Goal: Entertainment & Leisure: Browse casually

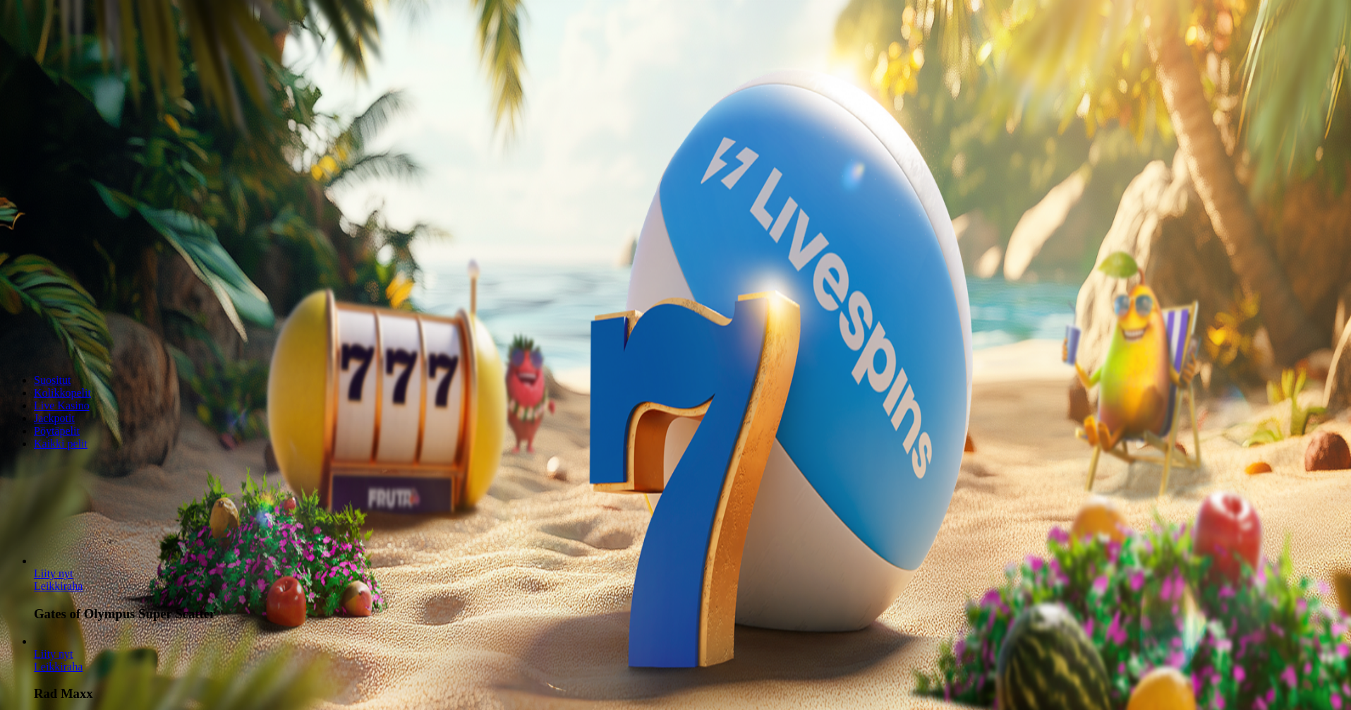
click at [98, 56] on span "Kirjaudu" at bounding box center [97, 51] width 35 height 11
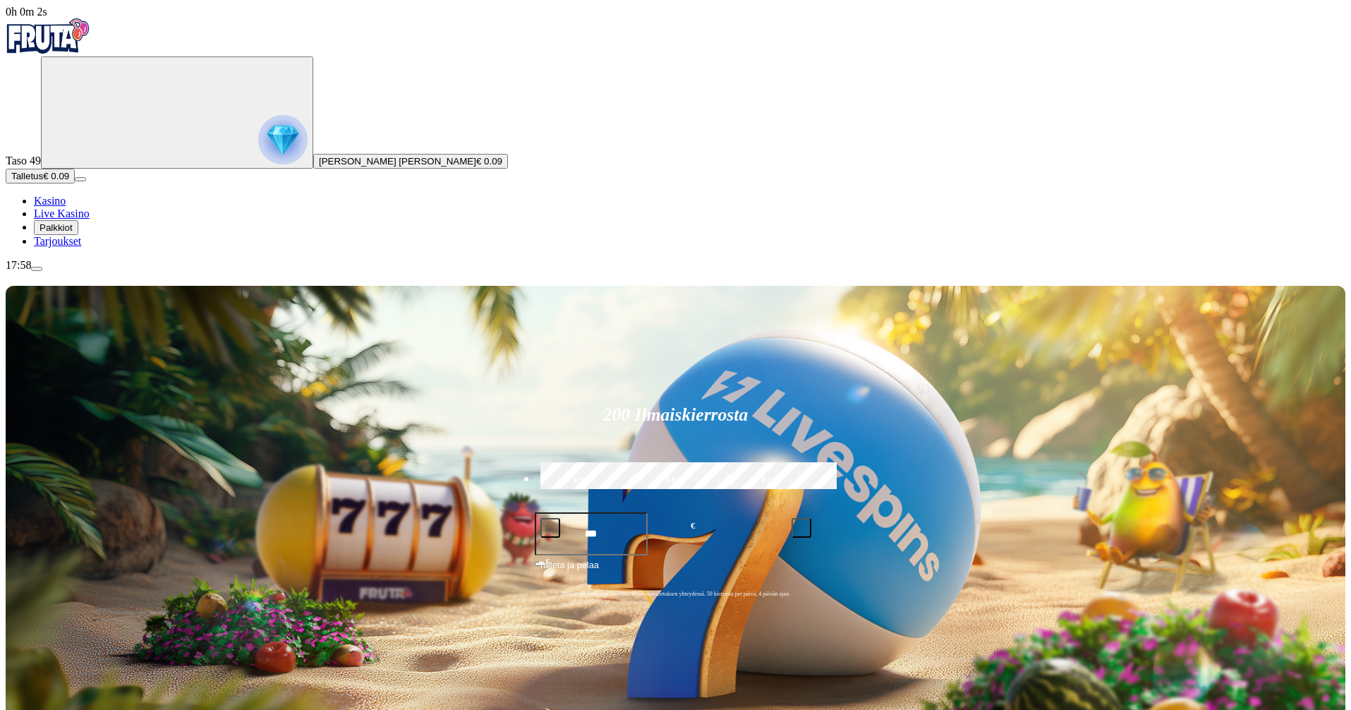
click at [73, 233] on span "Palkkiot" at bounding box center [56, 227] width 33 height 11
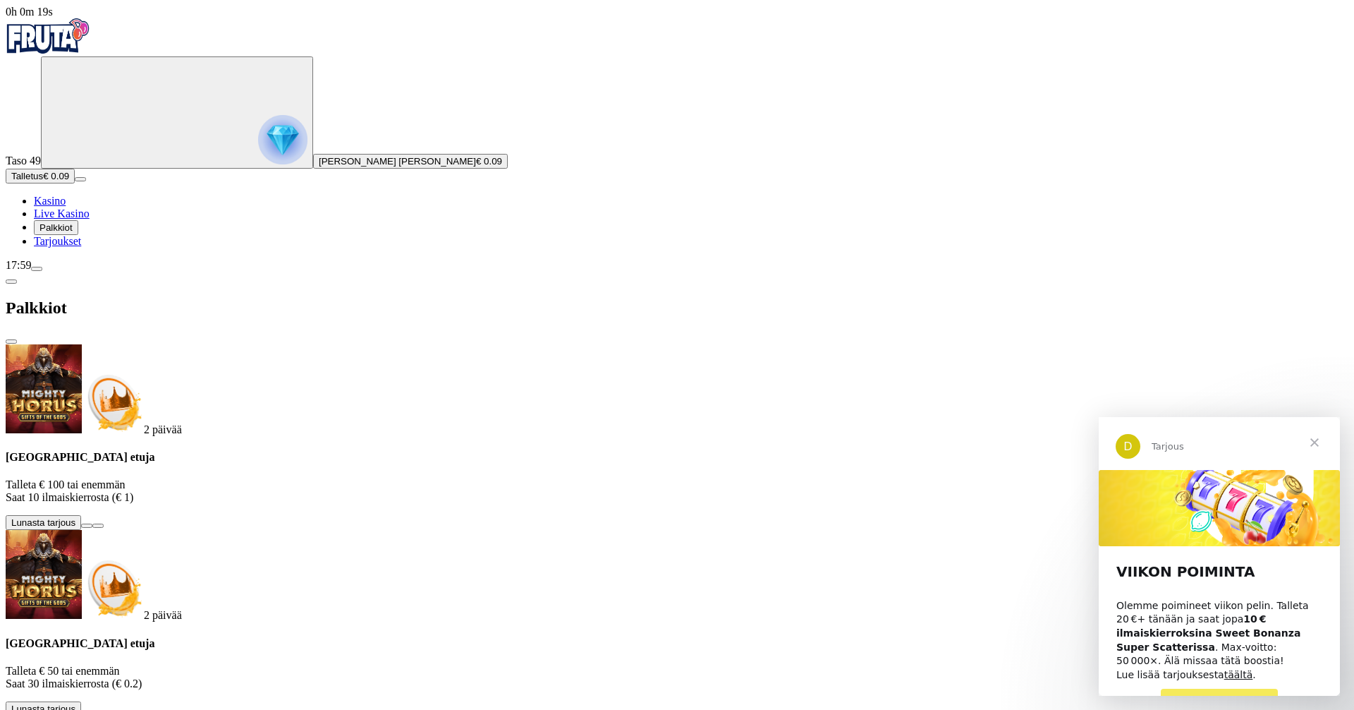
click at [1312, 441] on span "Sulje" at bounding box center [1314, 442] width 51 height 51
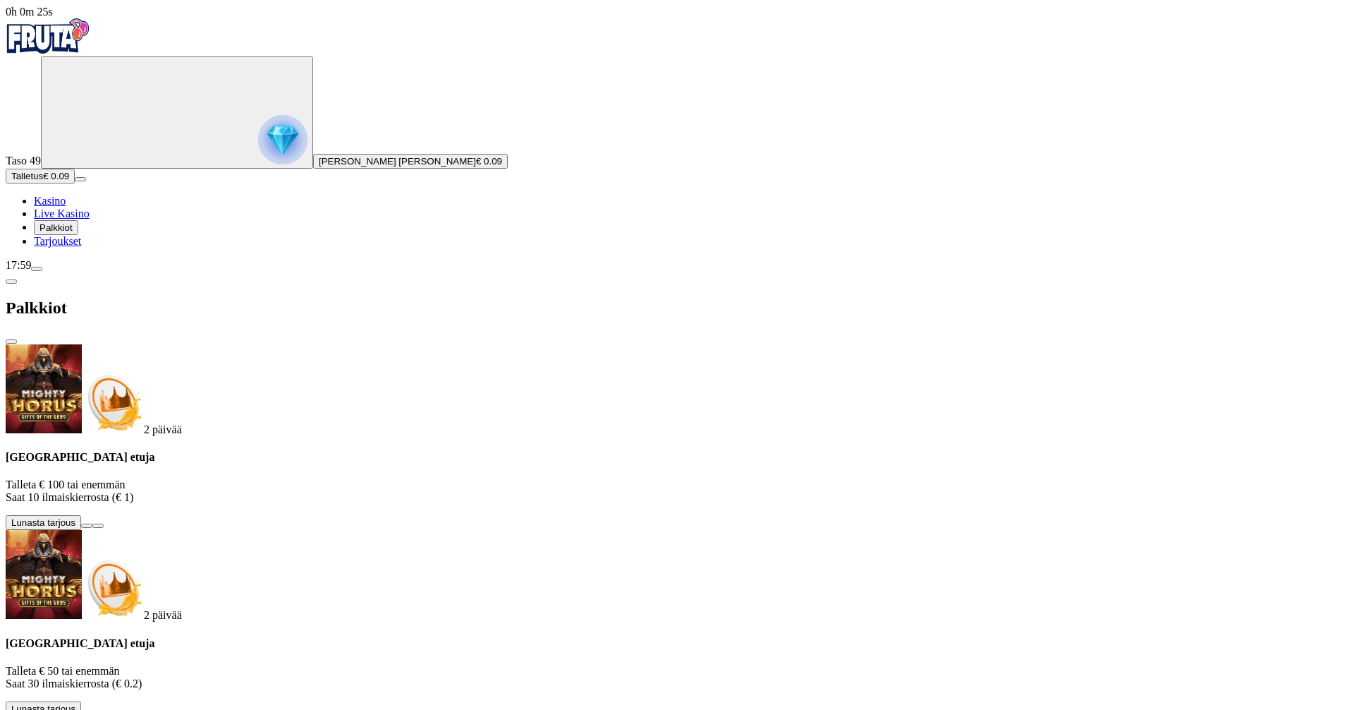
click at [92, 709] on button at bounding box center [86, 712] width 11 height 4
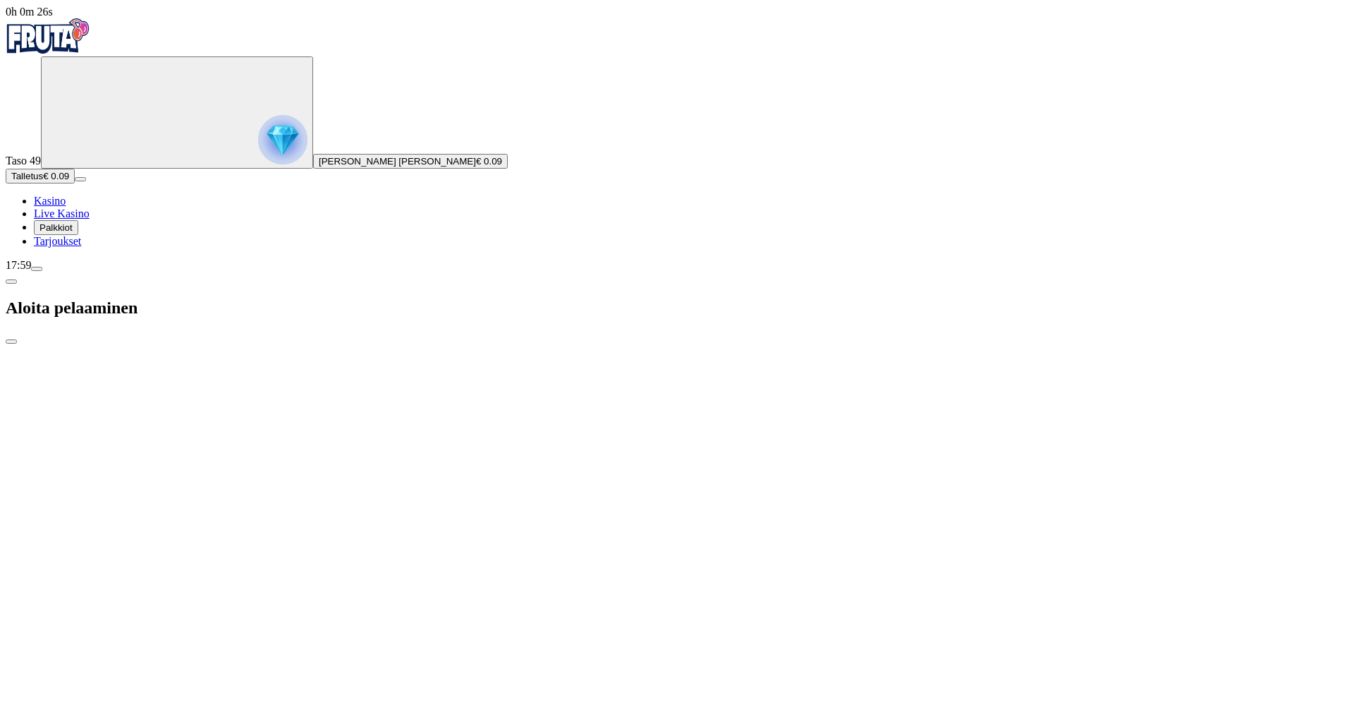
type input "**"
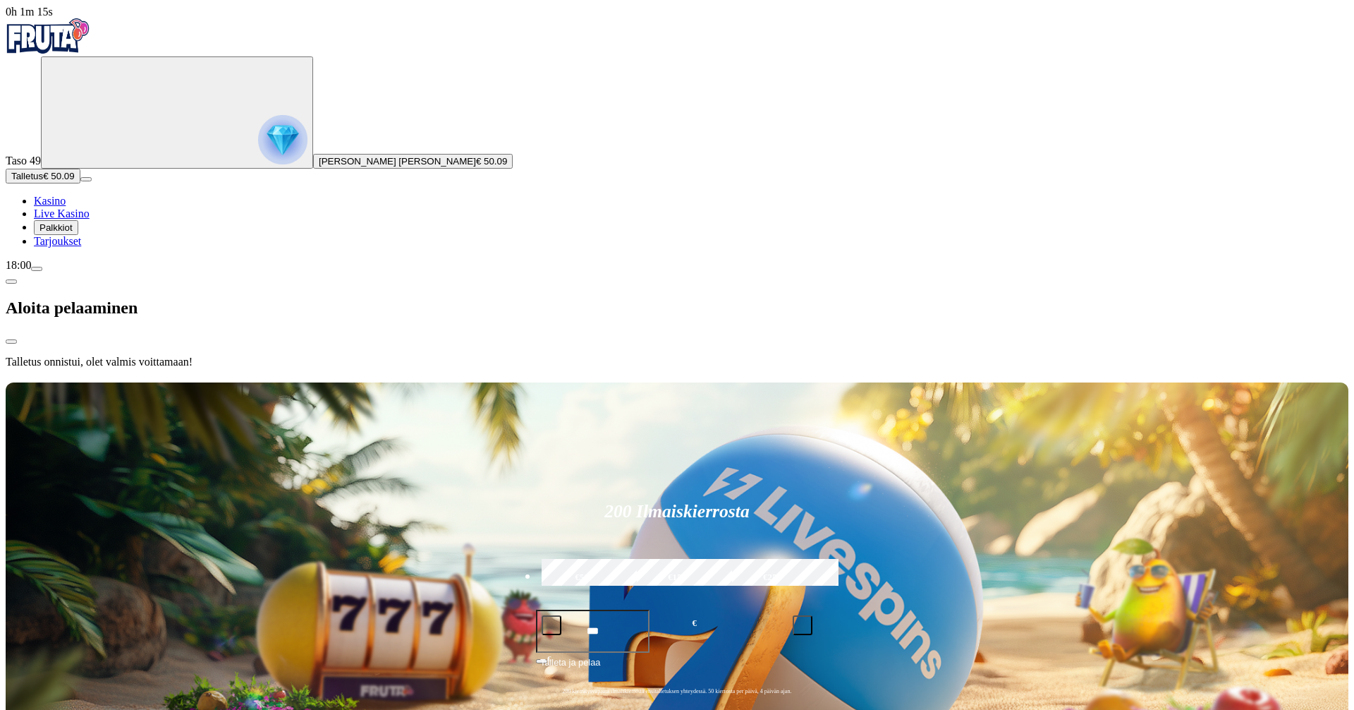
click at [832, 379] on div at bounding box center [677, 379] width 1343 height 0
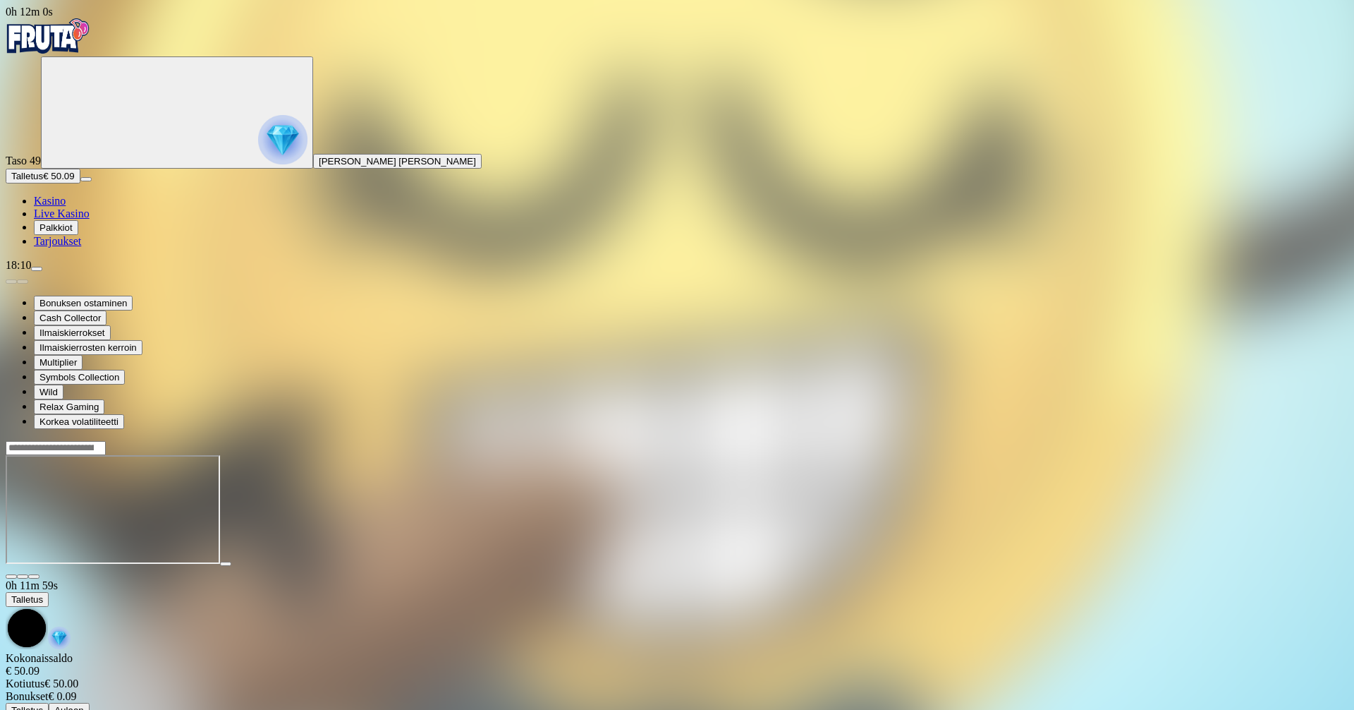
click at [66, 207] on span "Kasino" at bounding box center [50, 201] width 32 height 12
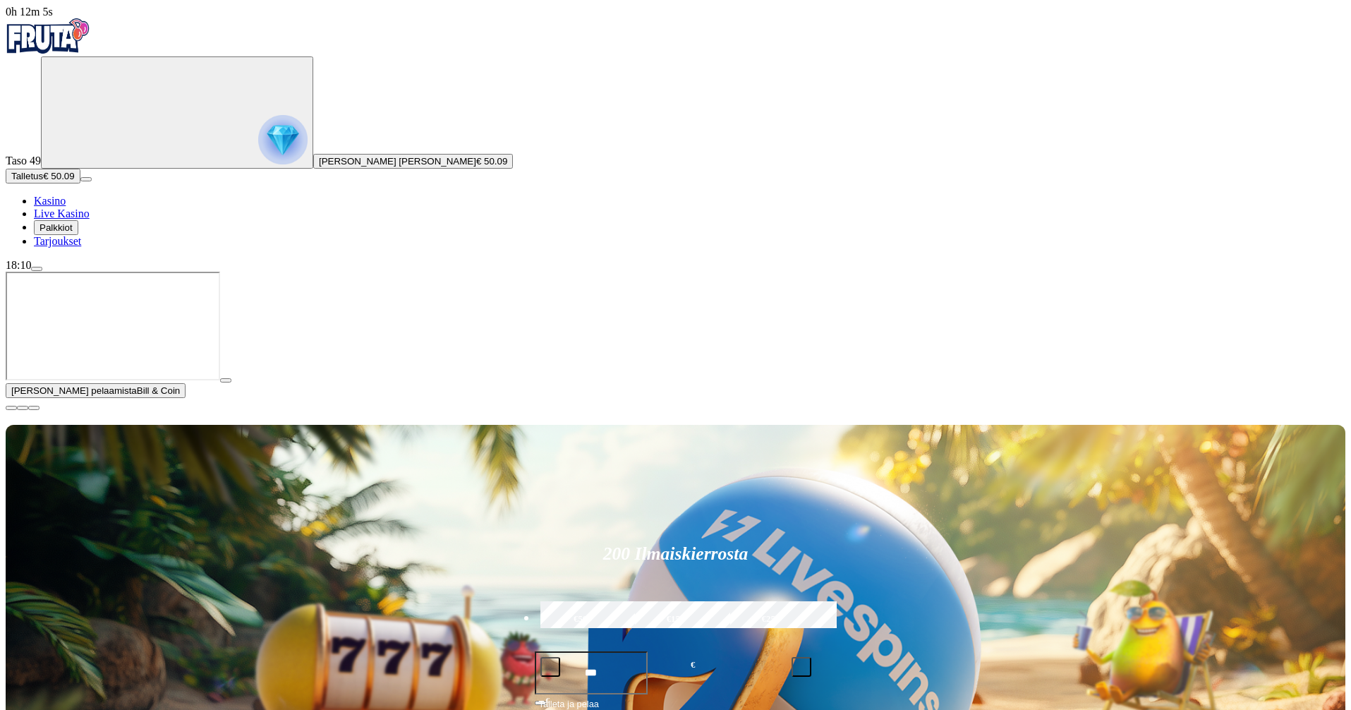
click at [11, 408] on span "close icon" at bounding box center [11, 408] width 0 height 0
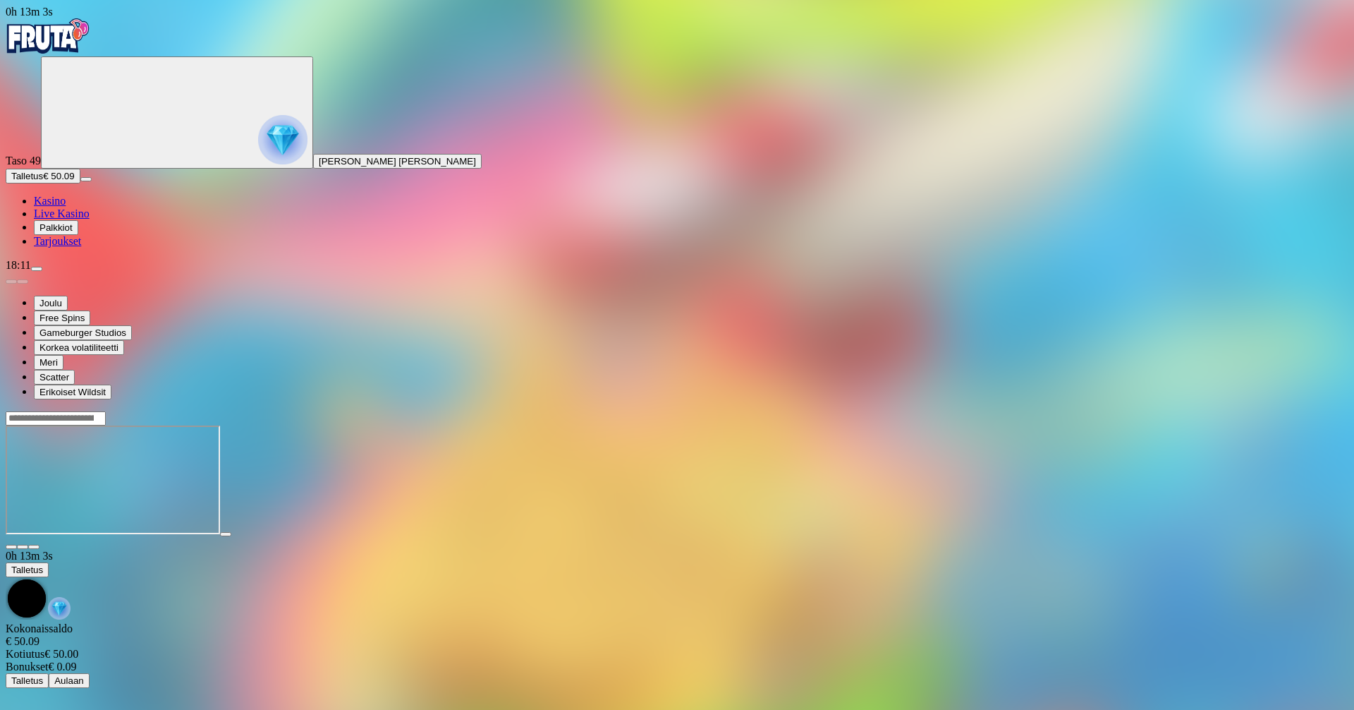
click at [66, 207] on span "Kasino" at bounding box center [50, 201] width 32 height 12
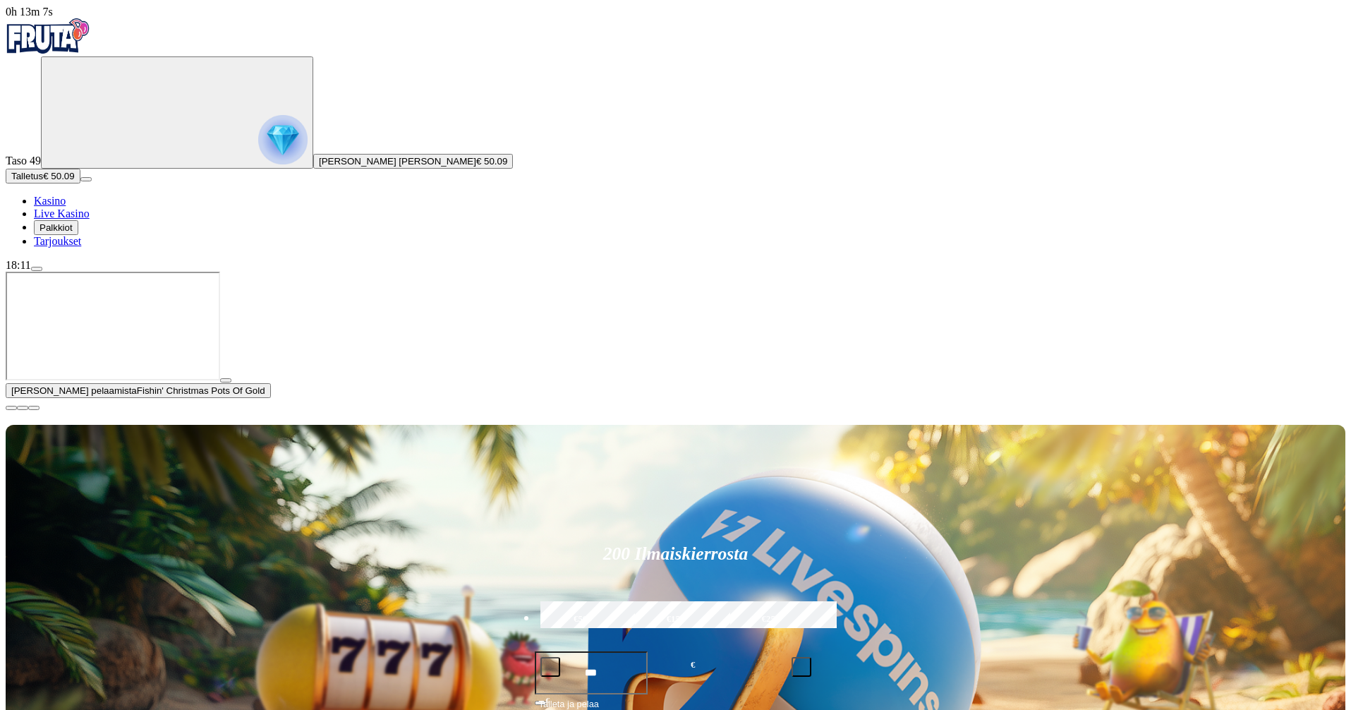
click at [11, 408] on span "close icon" at bounding box center [11, 408] width 0 height 0
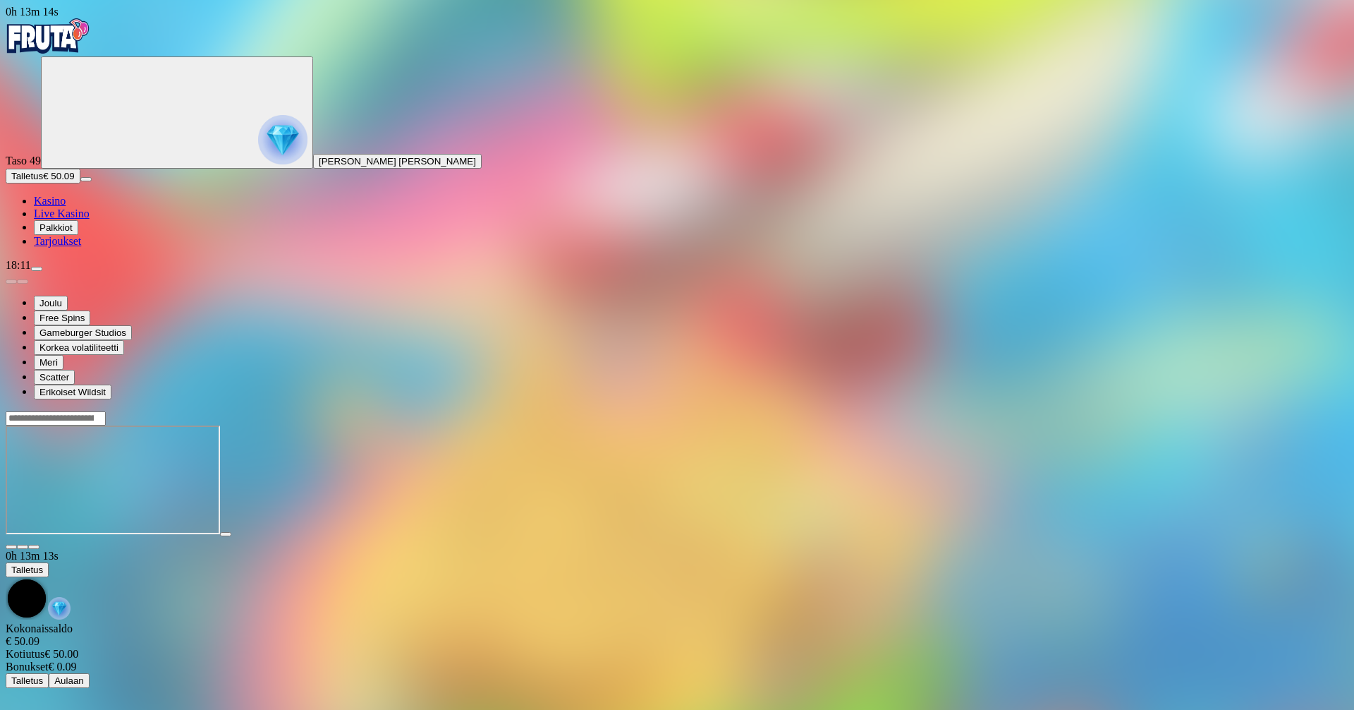
click at [37, 269] on span "menu icon" at bounding box center [37, 269] width 0 height 0
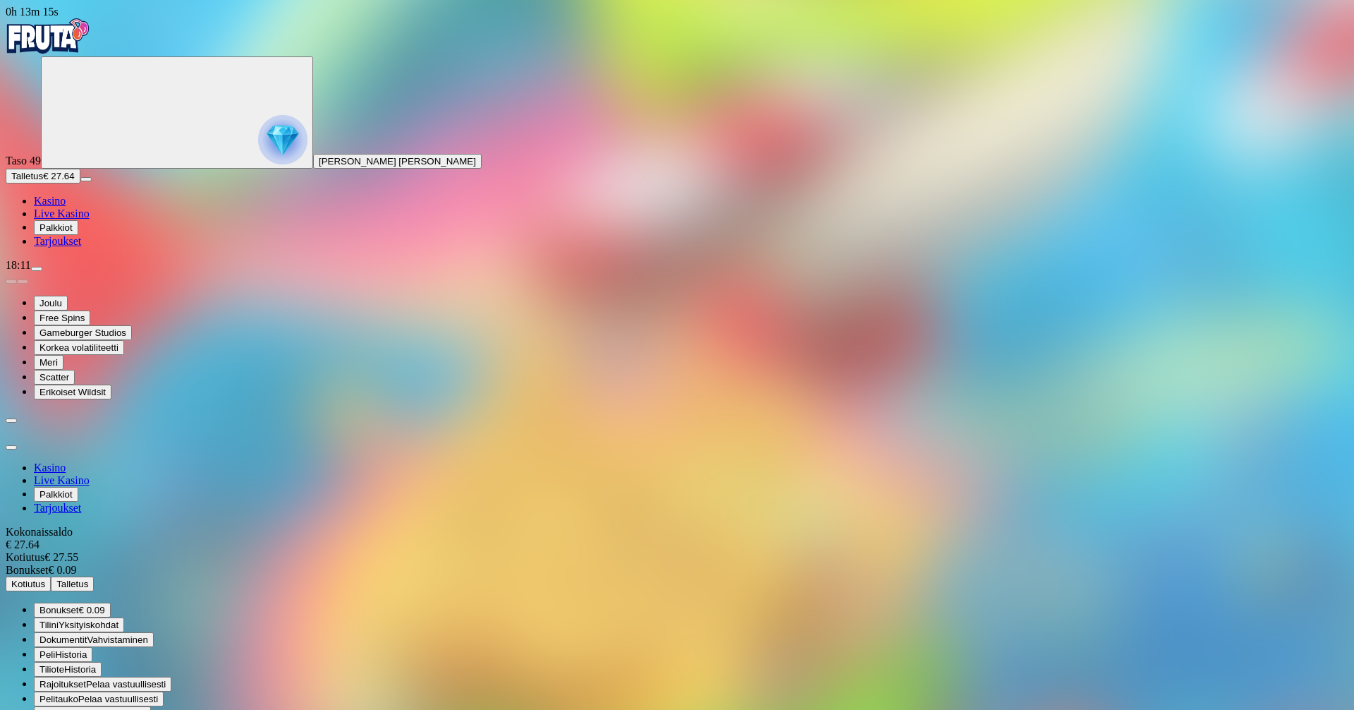
click at [37, 269] on span "menu icon" at bounding box center [37, 269] width 0 height 0
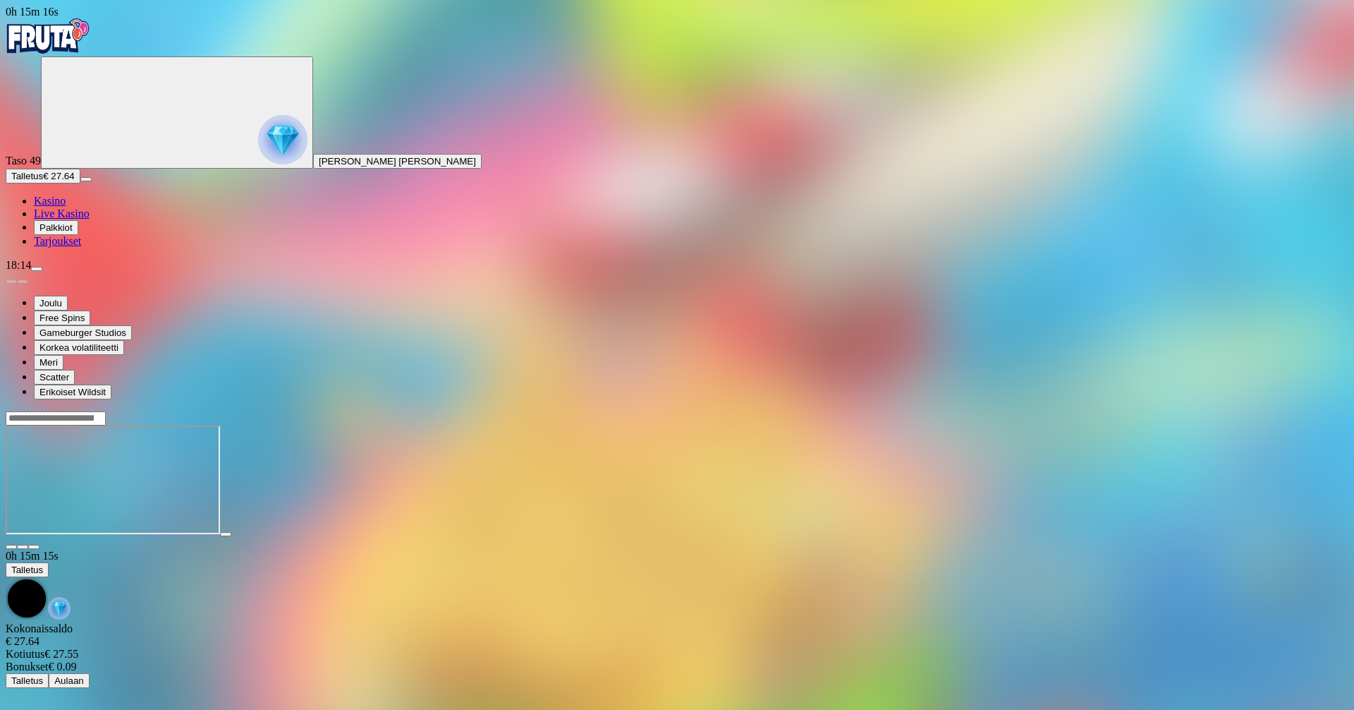
click at [66, 207] on span "Kasino" at bounding box center [50, 201] width 32 height 12
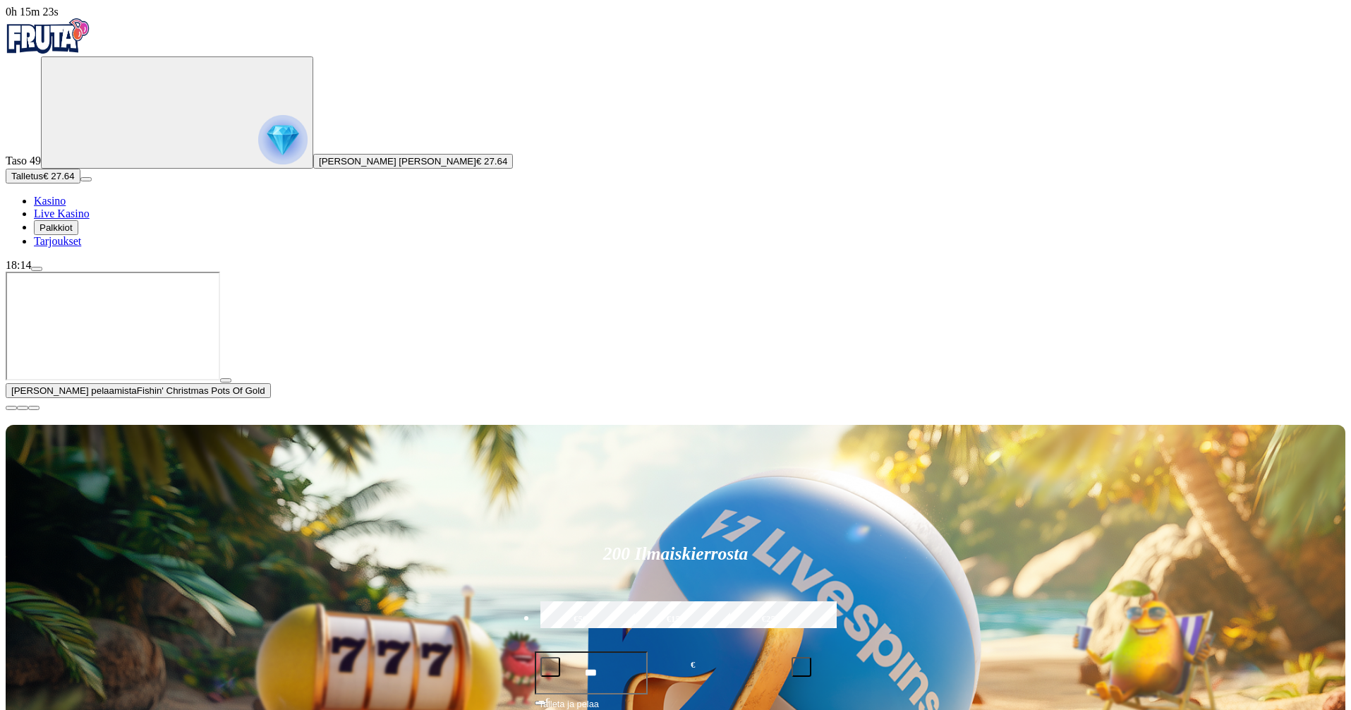
click at [11, 408] on span "close icon" at bounding box center [11, 408] width 0 height 0
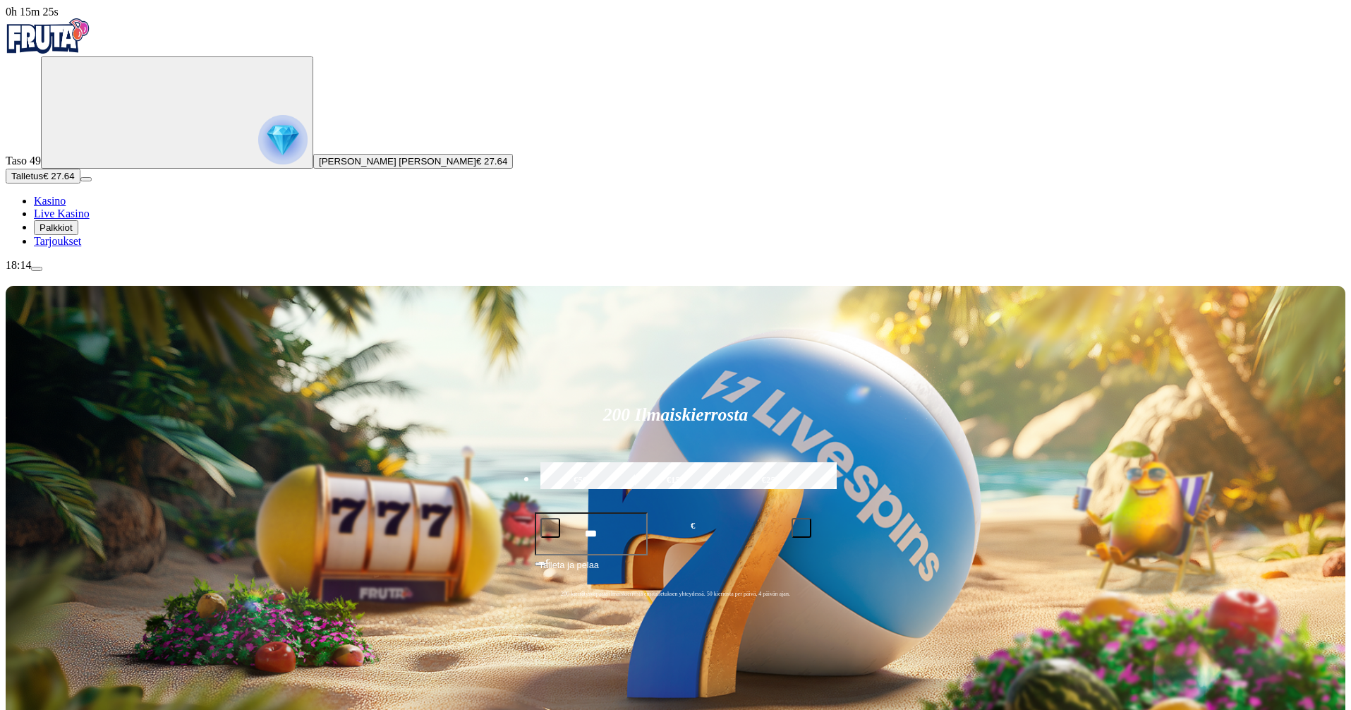
click at [73, 233] on span "Palkkiot" at bounding box center [56, 227] width 33 height 11
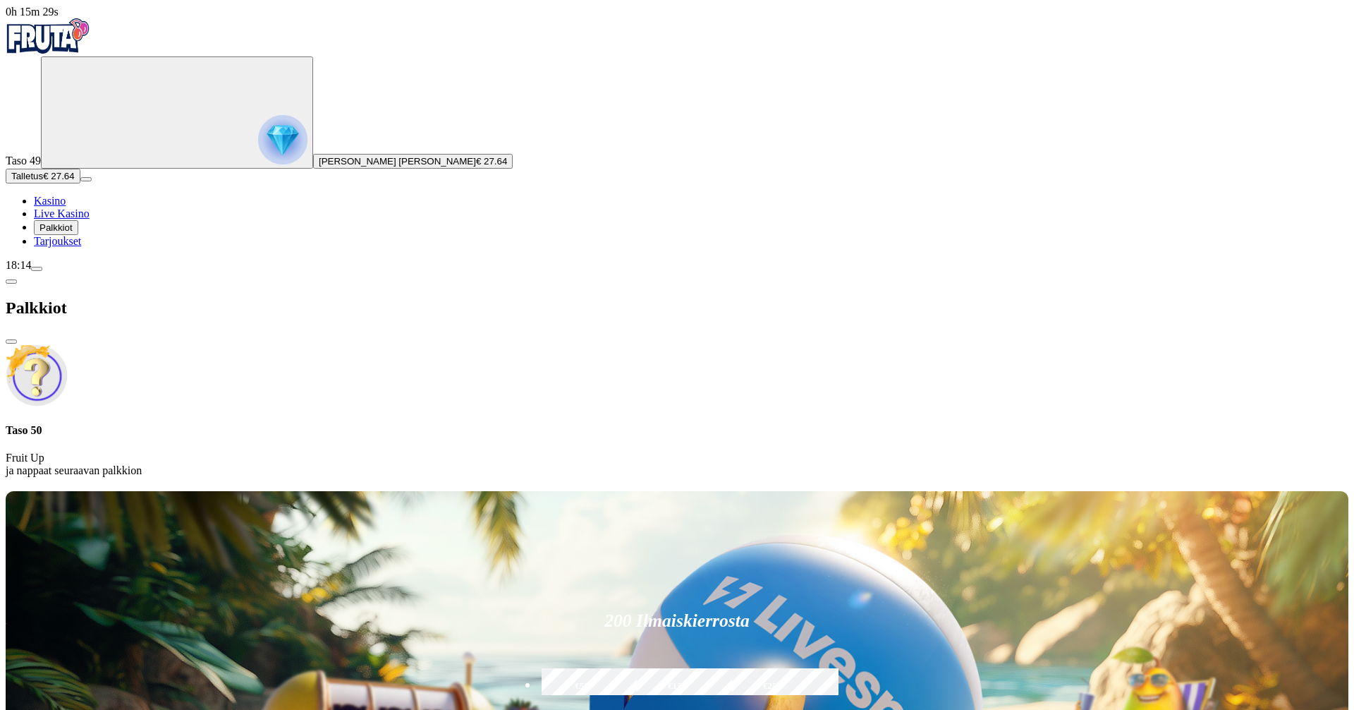
click at [81, 247] on span "Tarjoukset" at bounding box center [57, 241] width 47 height 12
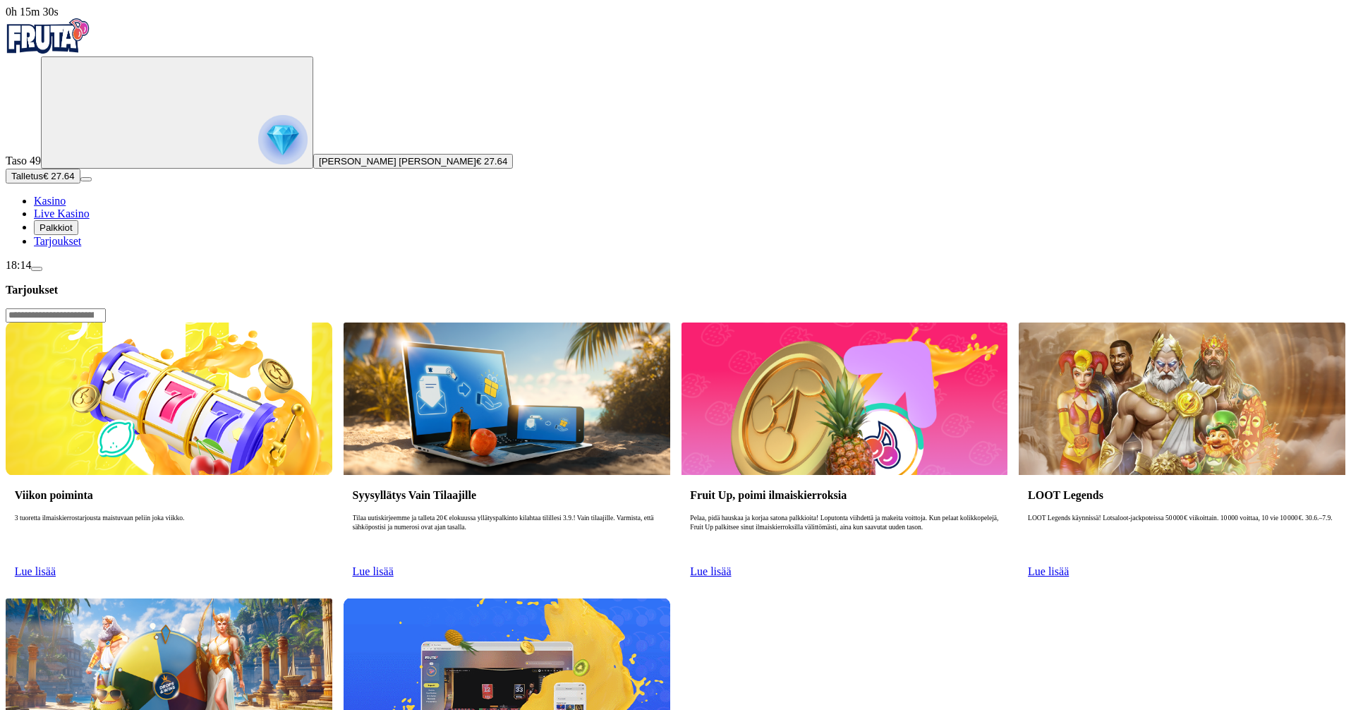
click at [78, 235] on button "Palkkiot" at bounding box center [56, 227] width 44 height 15
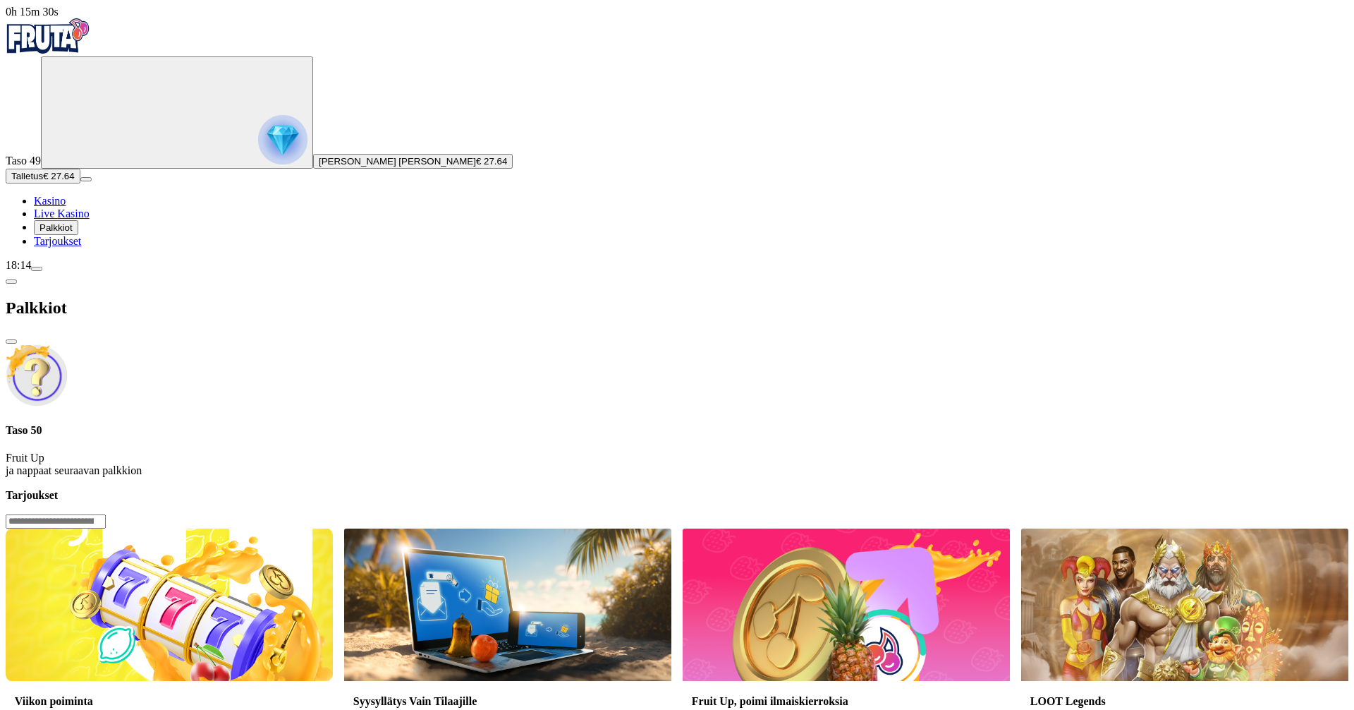
click at [73, 233] on span "Palkkiot" at bounding box center [56, 227] width 33 height 11
click at [66, 207] on span "Kasino" at bounding box center [50, 201] width 32 height 12
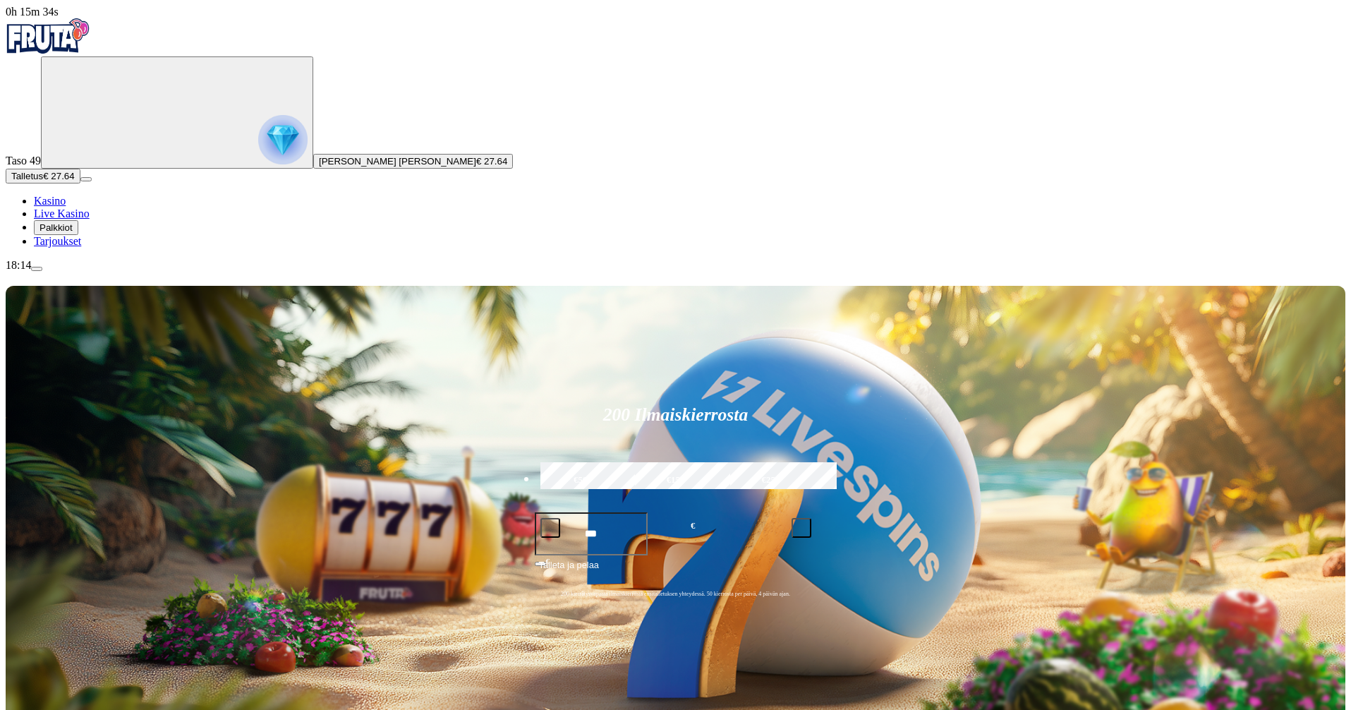
click at [75, 247] on link "Tarjoukset" at bounding box center [57, 241] width 47 height 12
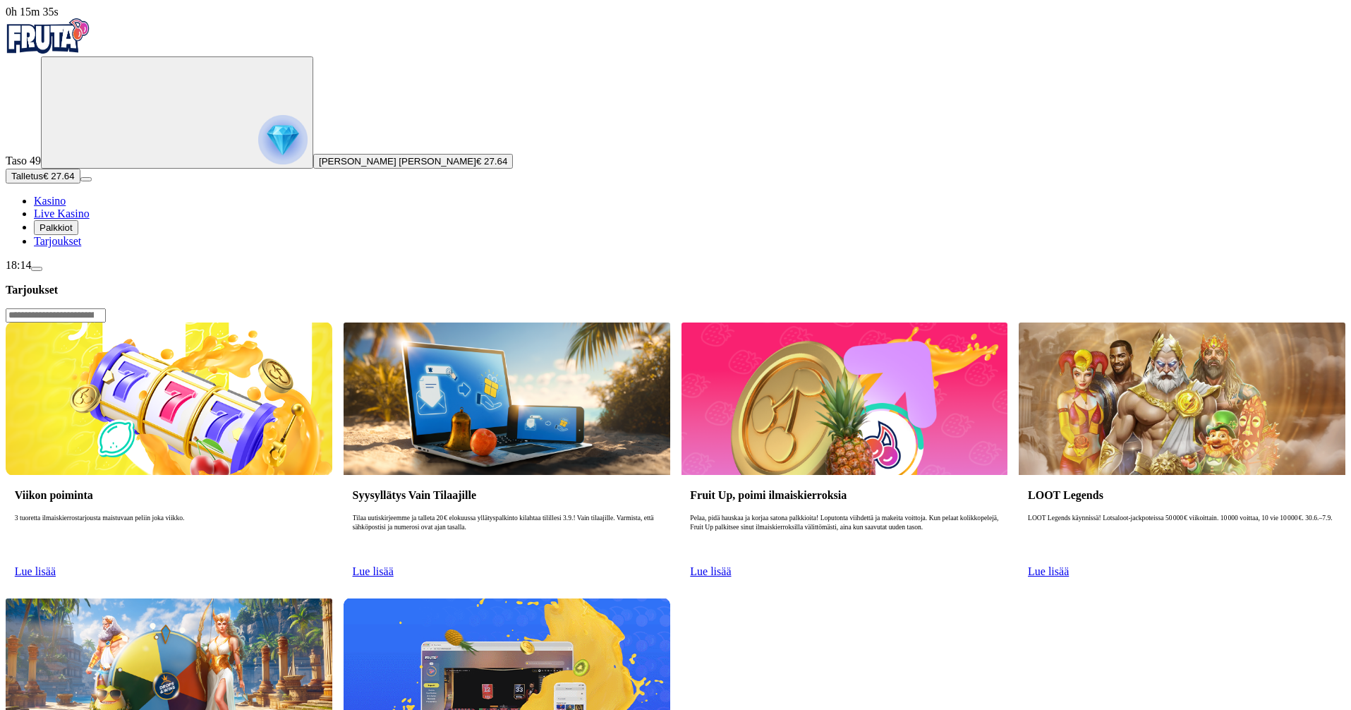
click at [72, 233] on span "Palkkiot" at bounding box center [56, 227] width 33 height 11
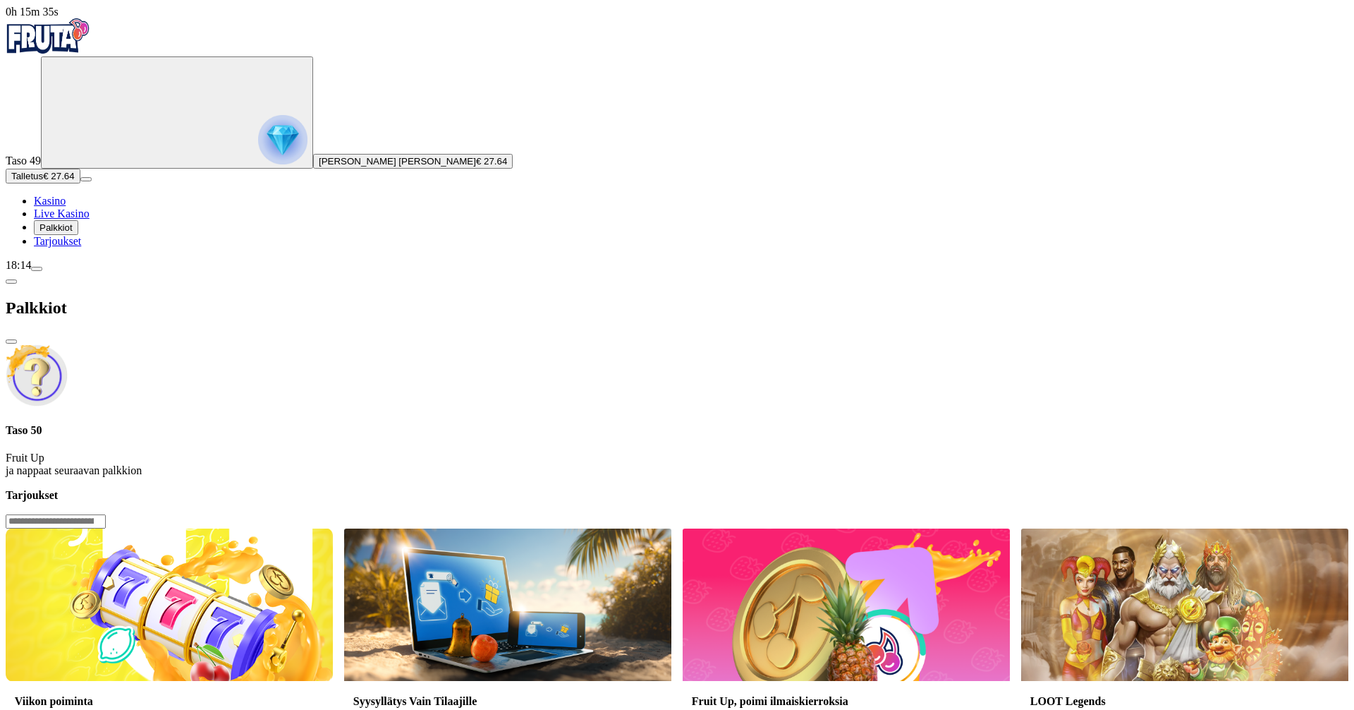
click at [81, 247] on span "Tarjoukset" at bounding box center [57, 241] width 47 height 12
click at [925, 488] on div at bounding box center [677, 488] width 1343 height 0
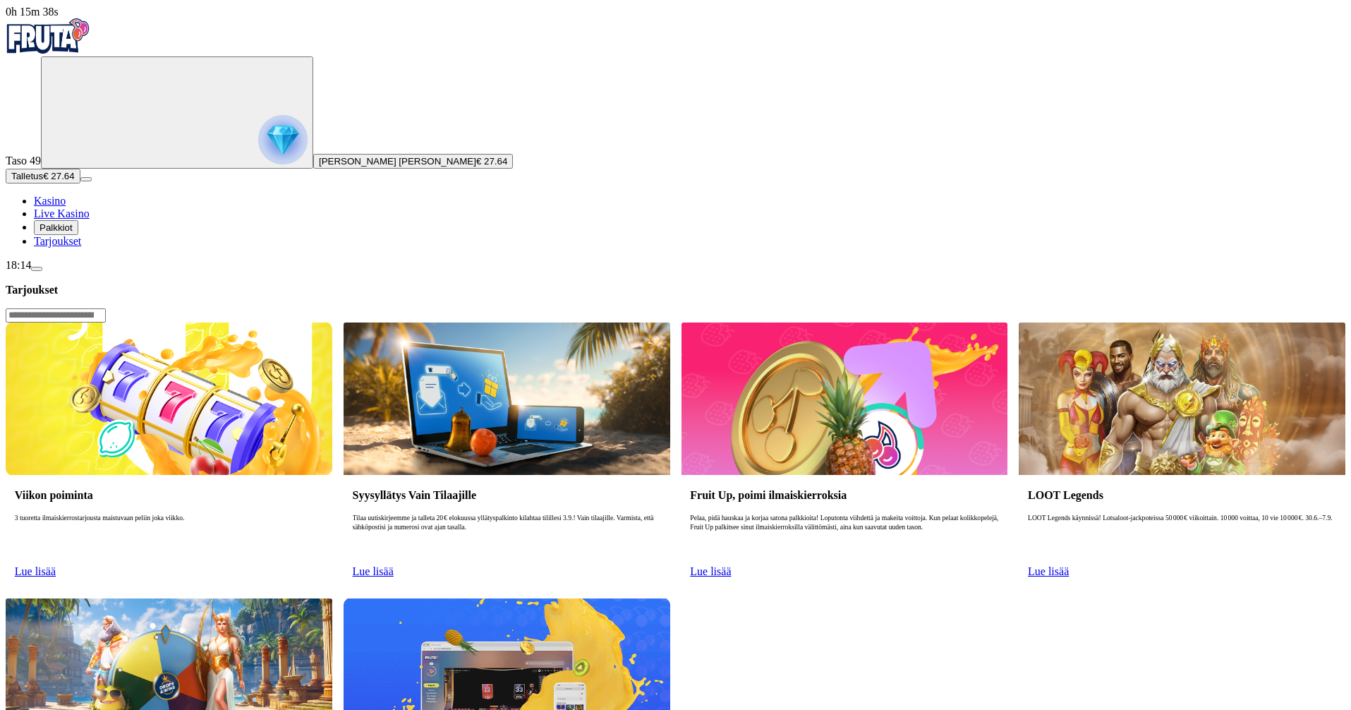
click at [66, 207] on span "Kasino" at bounding box center [50, 201] width 32 height 12
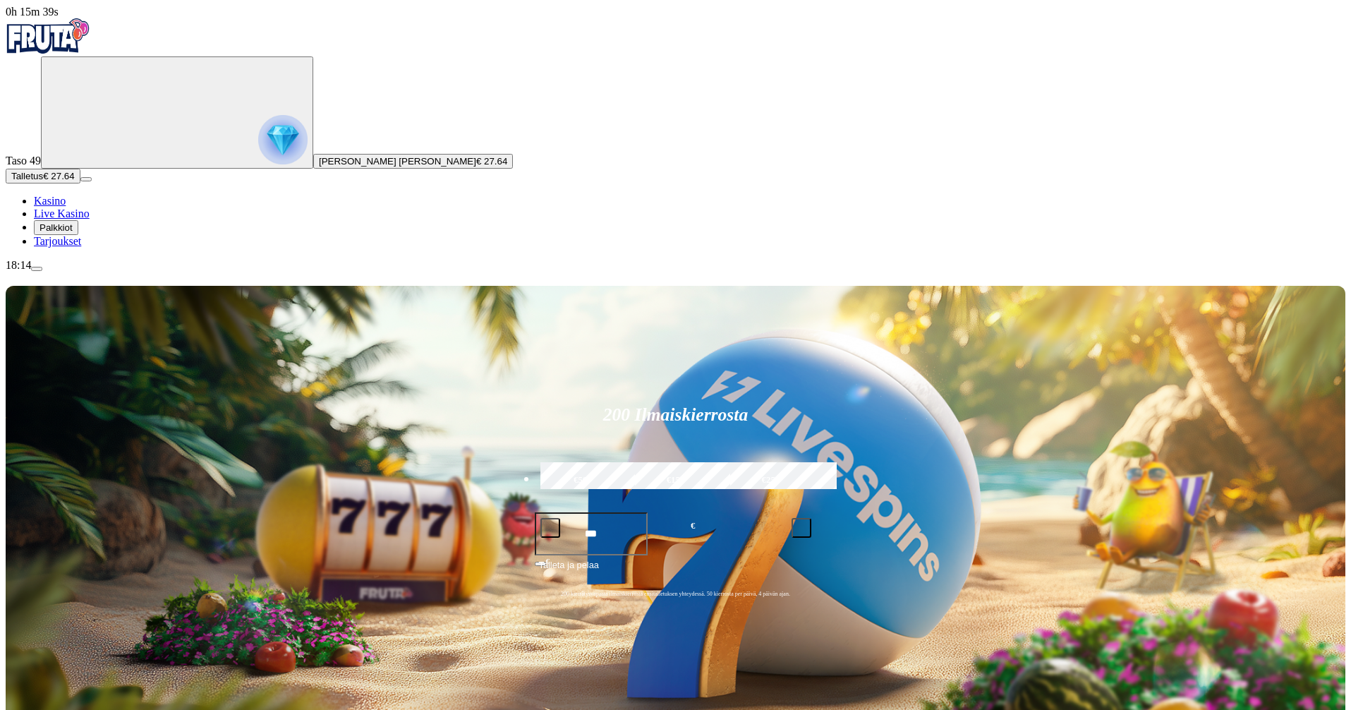
click at [73, 233] on span "Palkkiot" at bounding box center [56, 227] width 33 height 11
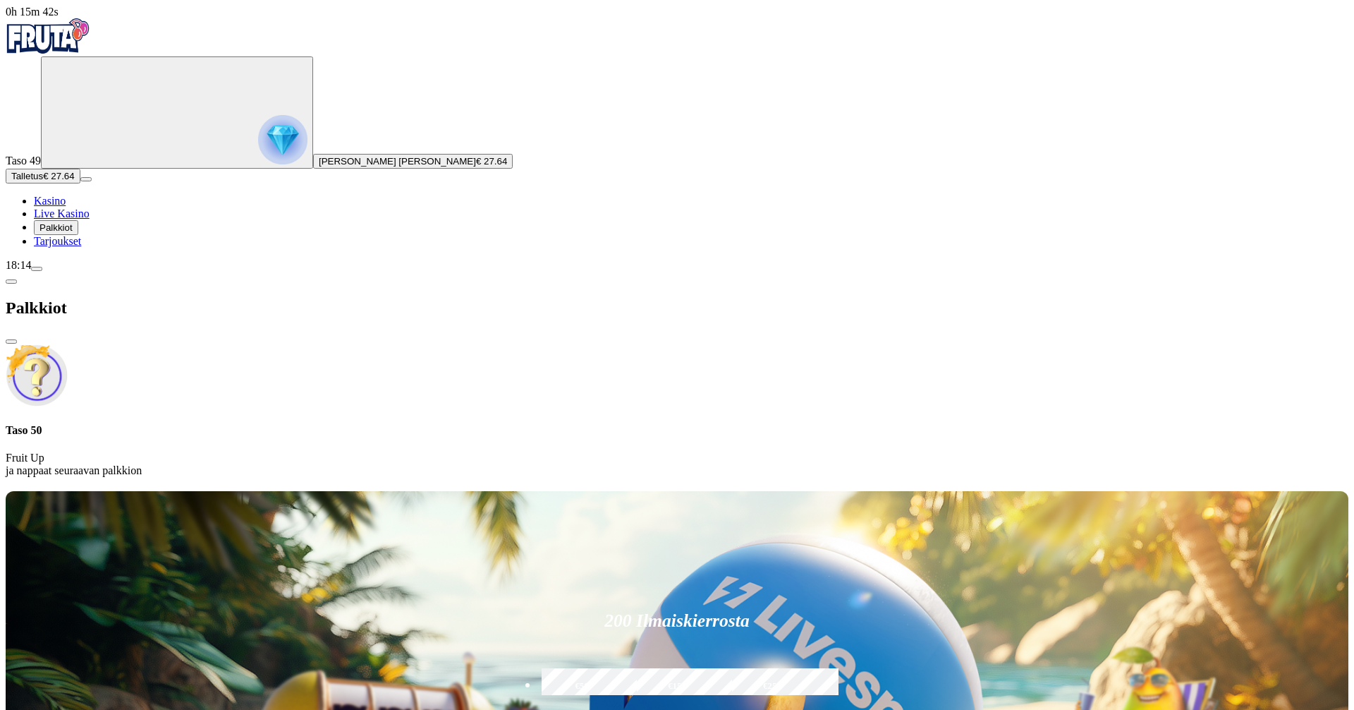
click at [11, 281] on span "chevron-left icon" at bounding box center [11, 281] width 0 height 0
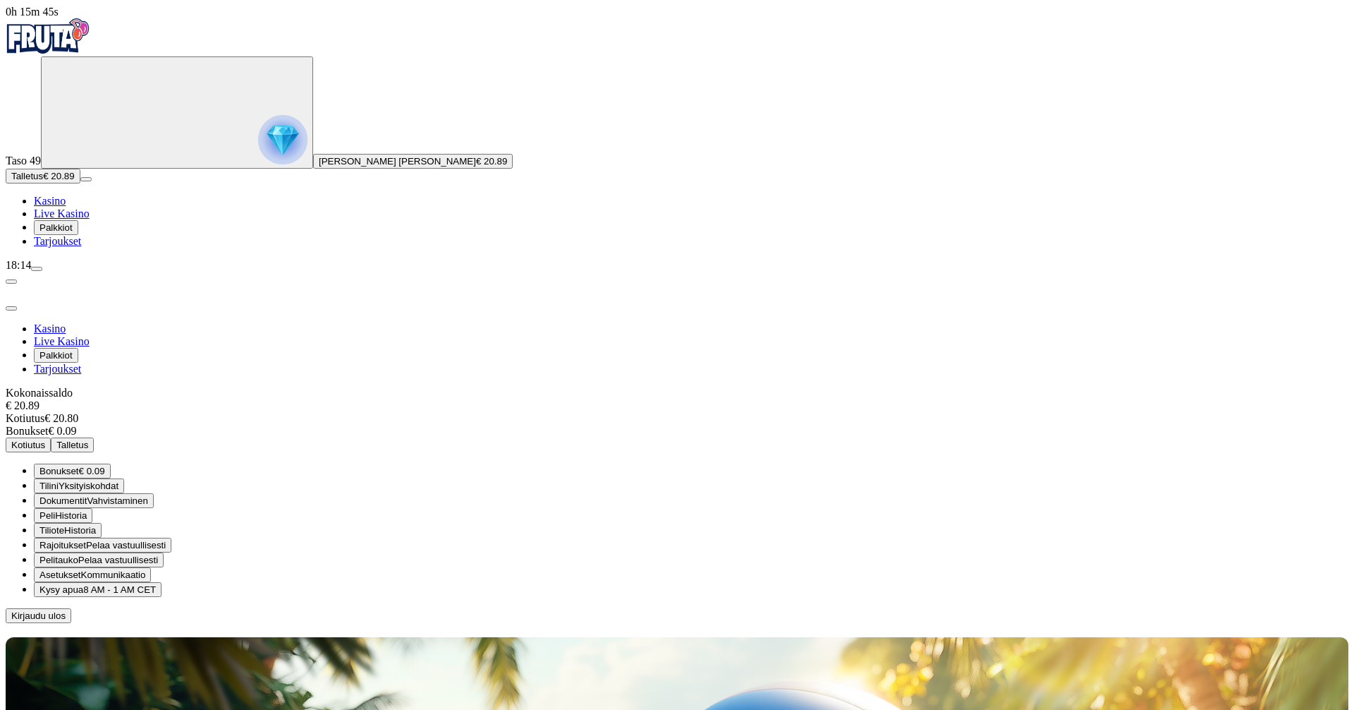
click at [11, 308] on span "close icon" at bounding box center [11, 308] width 0 height 0
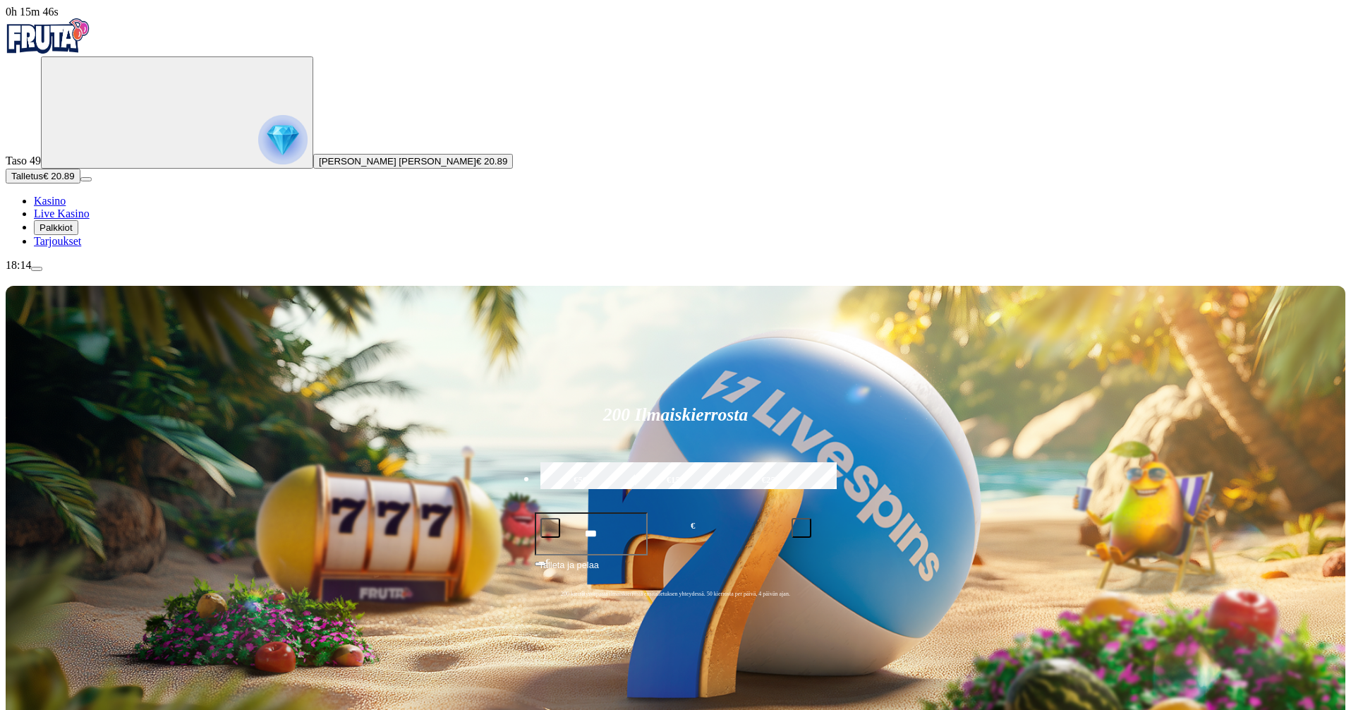
click at [73, 233] on span "Palkkiot" at bounding box center [56, 227] width 33 height 11
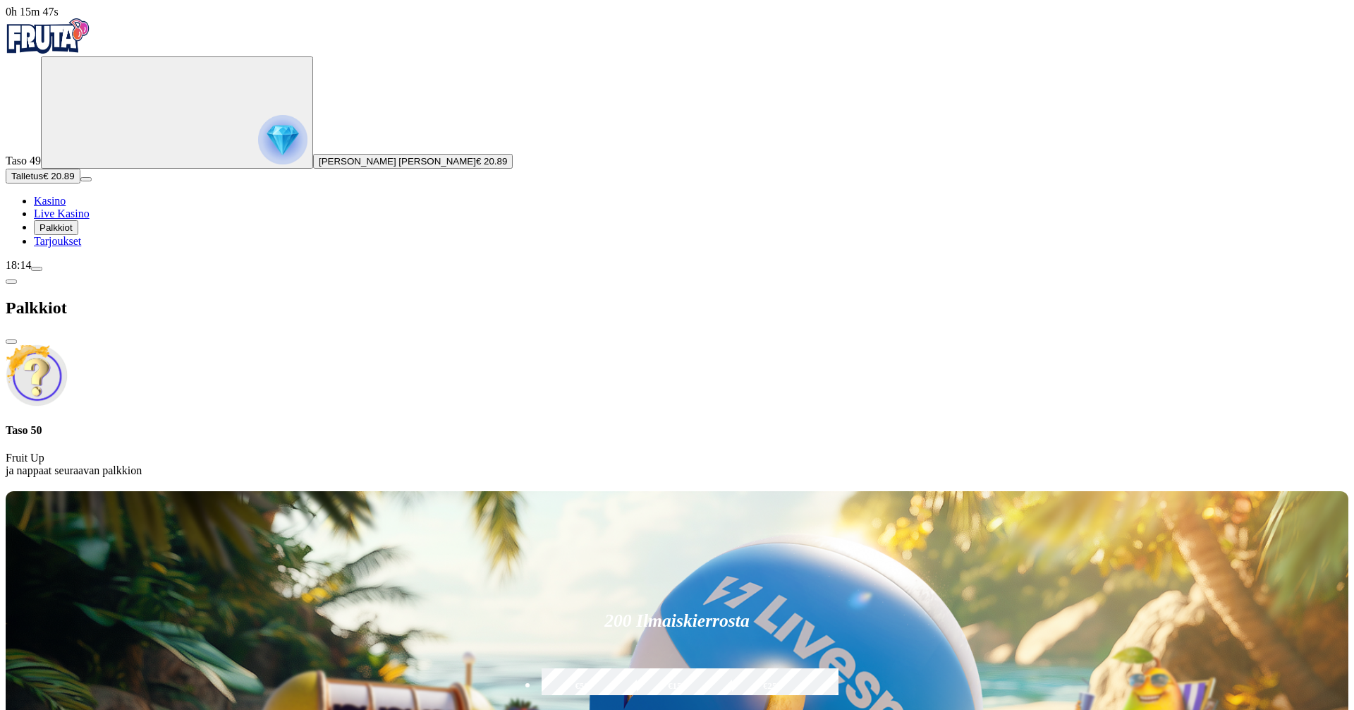
click at [81, 247] on link "Tarjoukset" at bounding box center [57, 241] width 47 height 12
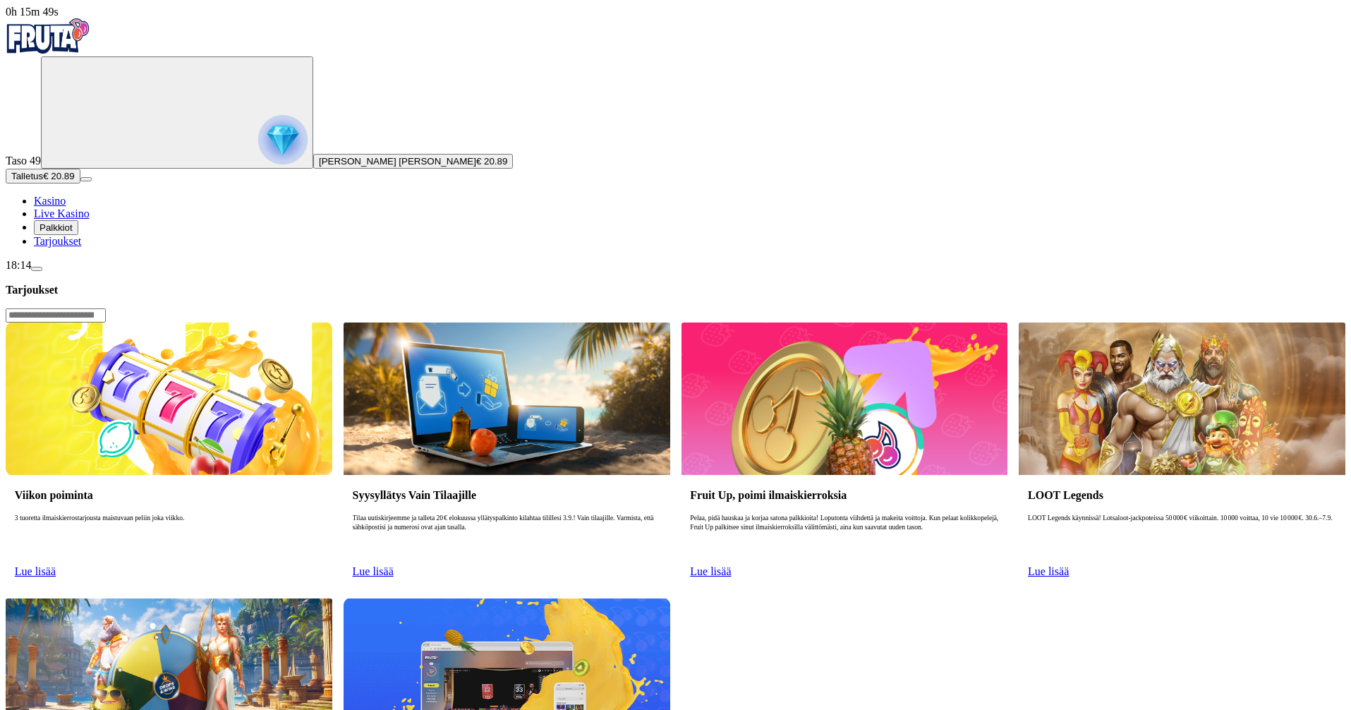
click at [73, 233] on span "Palkkiot" at bounding box center [56, 227] width 33 height 11
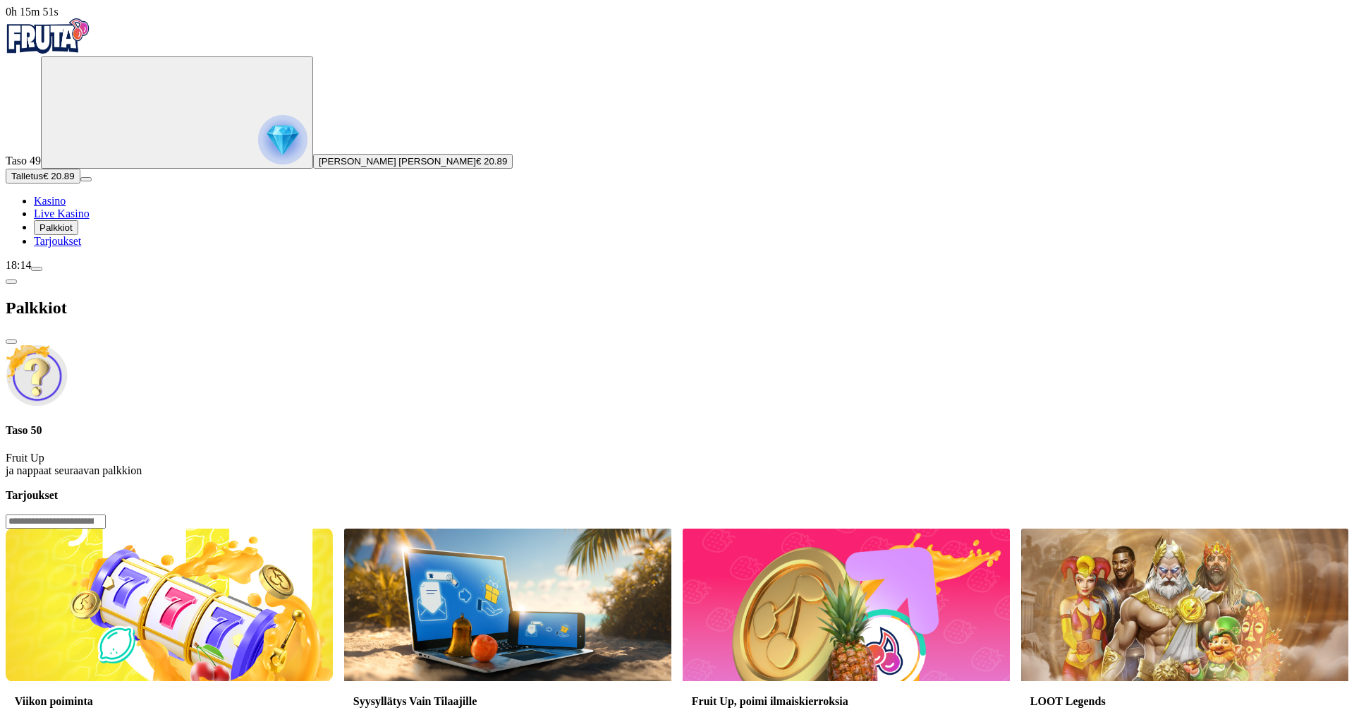
click at [11, 341] on span "close icon" at bounding box center [11, 341] width 0 height 0
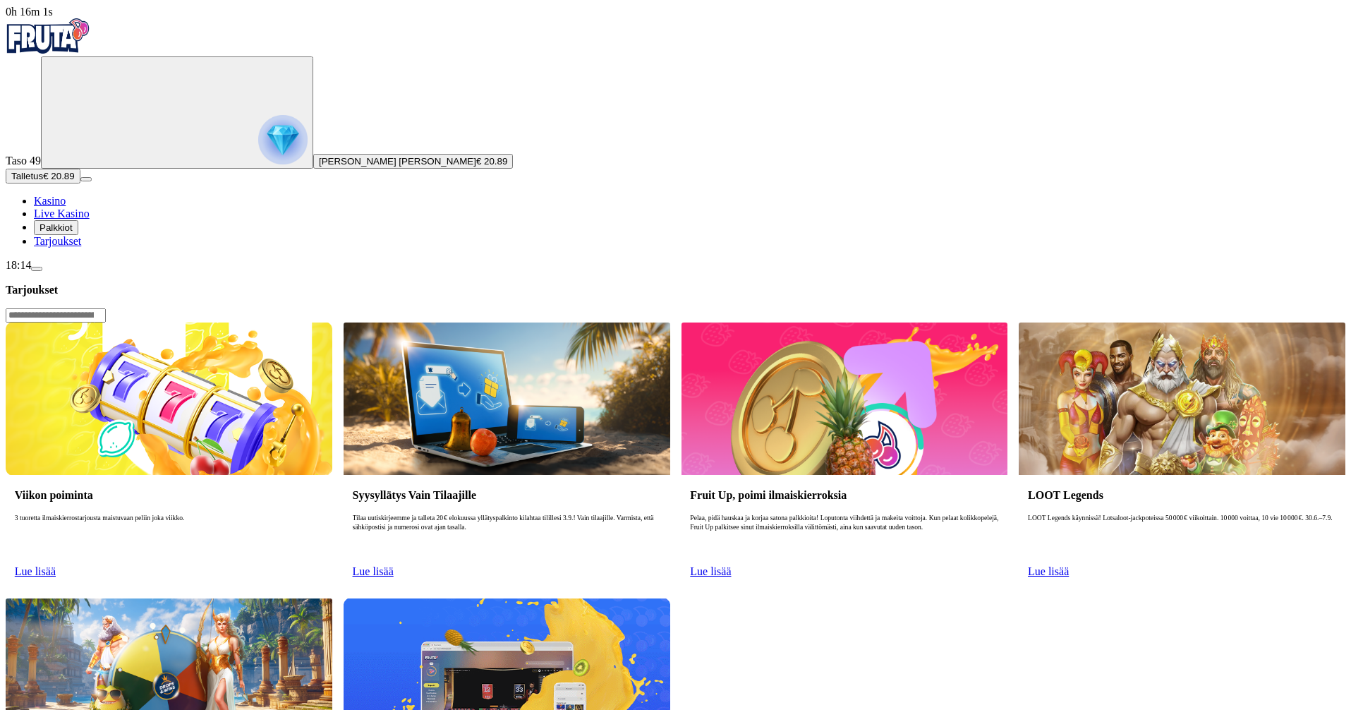
click at [73, 233] on span "Palkkiot" at bounding box center [56, 227] width 33 height 11
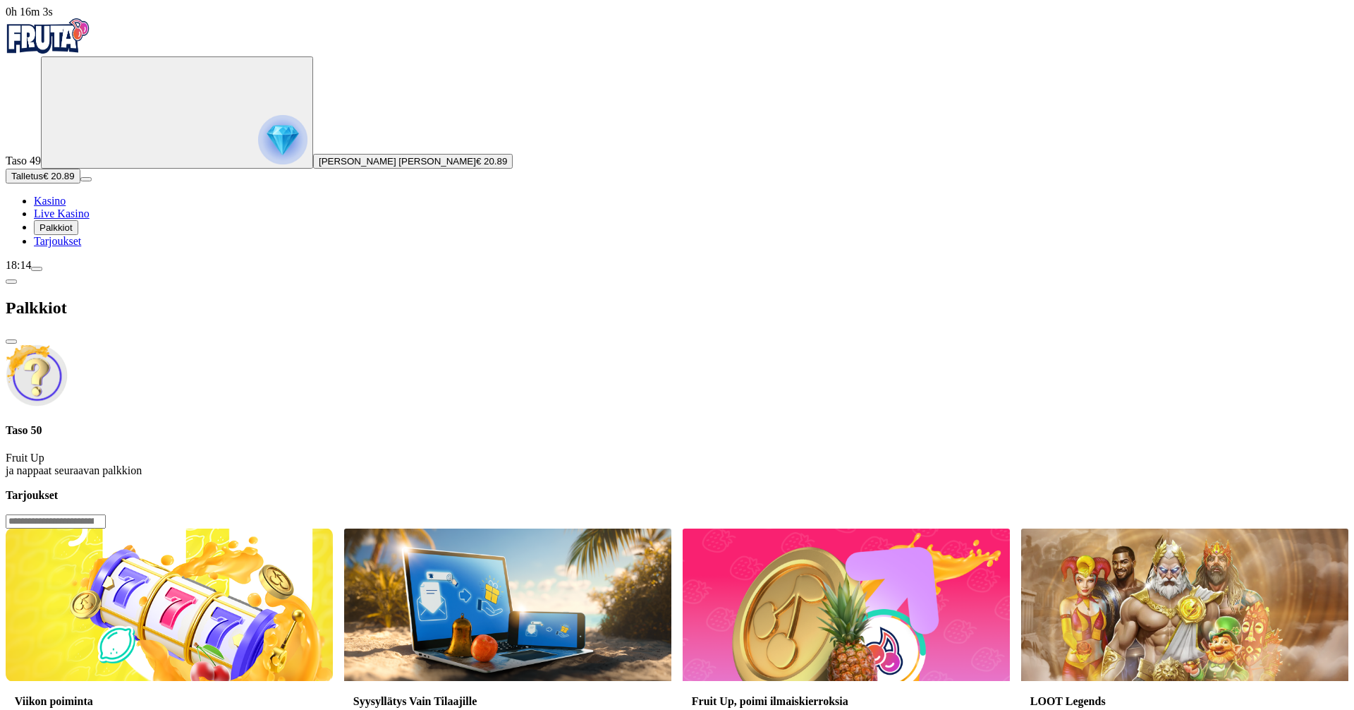
click at [391, 272] on div "Palkkiot" at bounding box center [677, 308] width 1343 height 73
click at [11, 341] on span "close icon" at bounding box center [11, 341] width 0 height 0
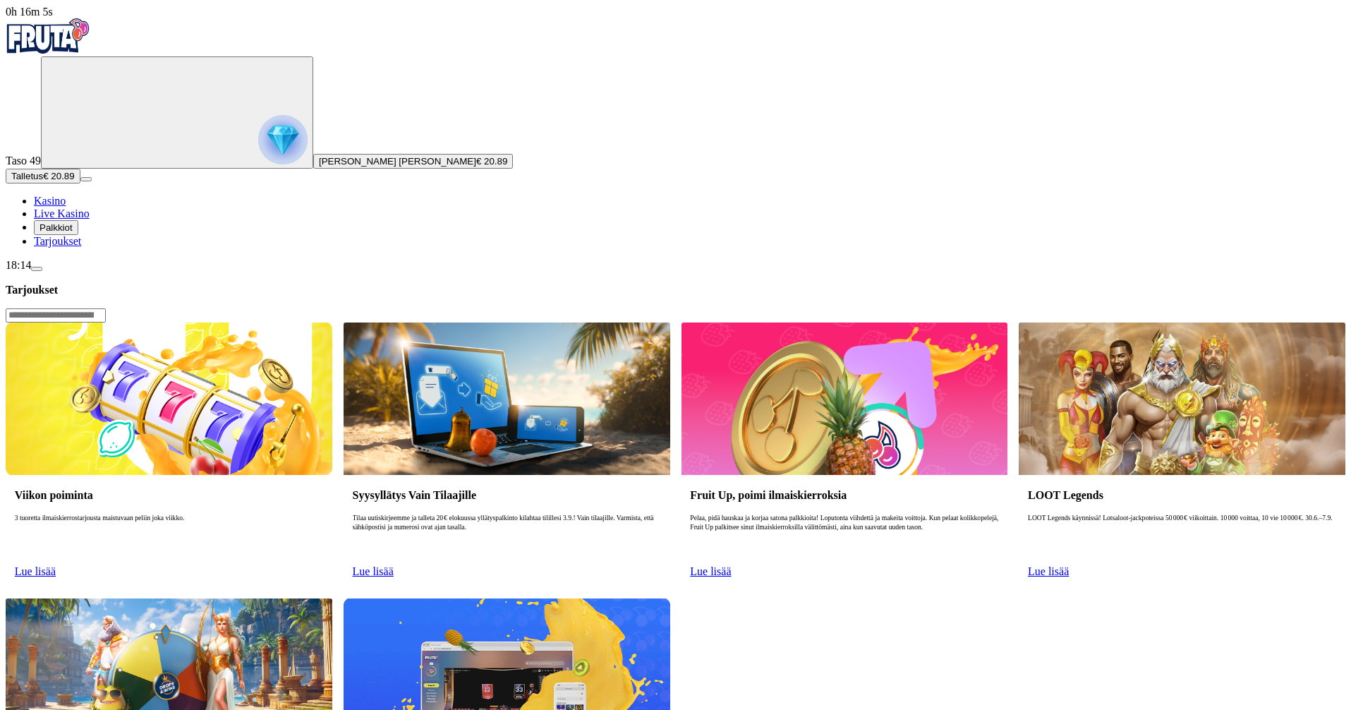
click at [73, 233] on span "Palkkiot" at bounding box center [56, 227] width 33 height 11
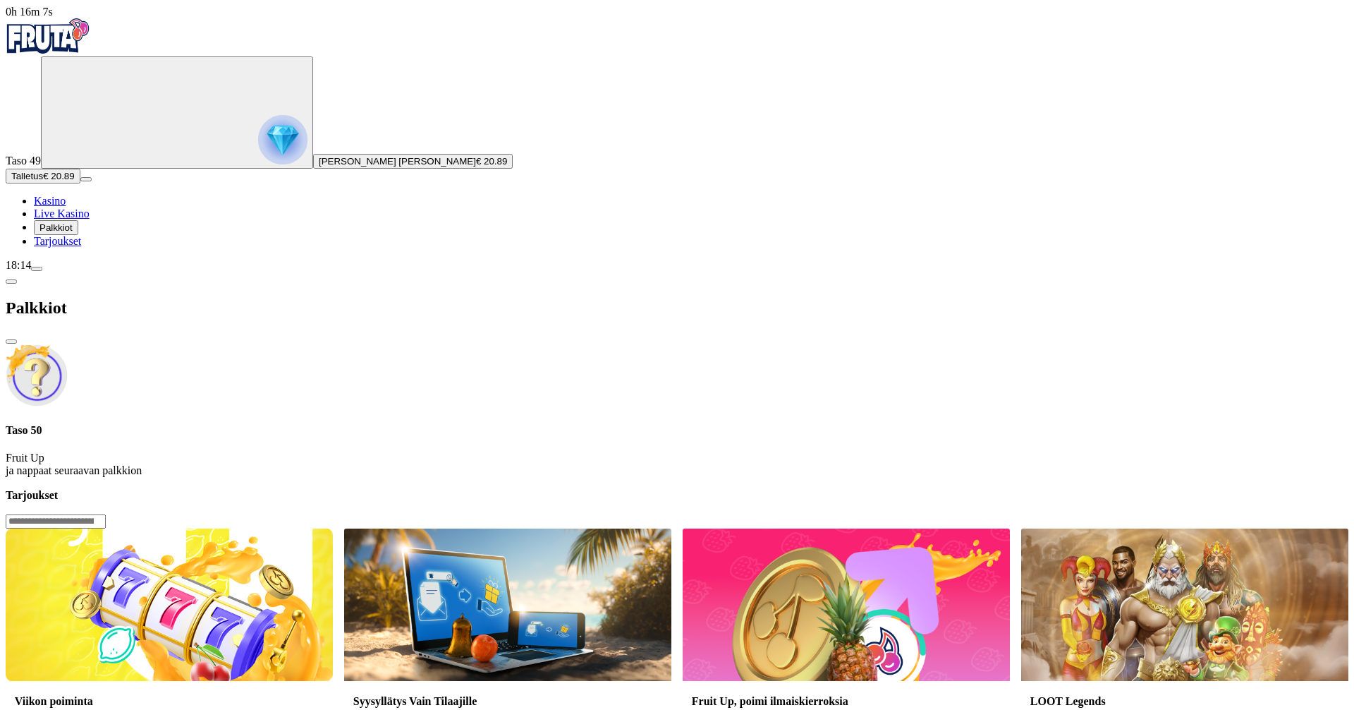
click at [11, 341] on span "close icon" at bounding box center [11, 341] width 0 height 0
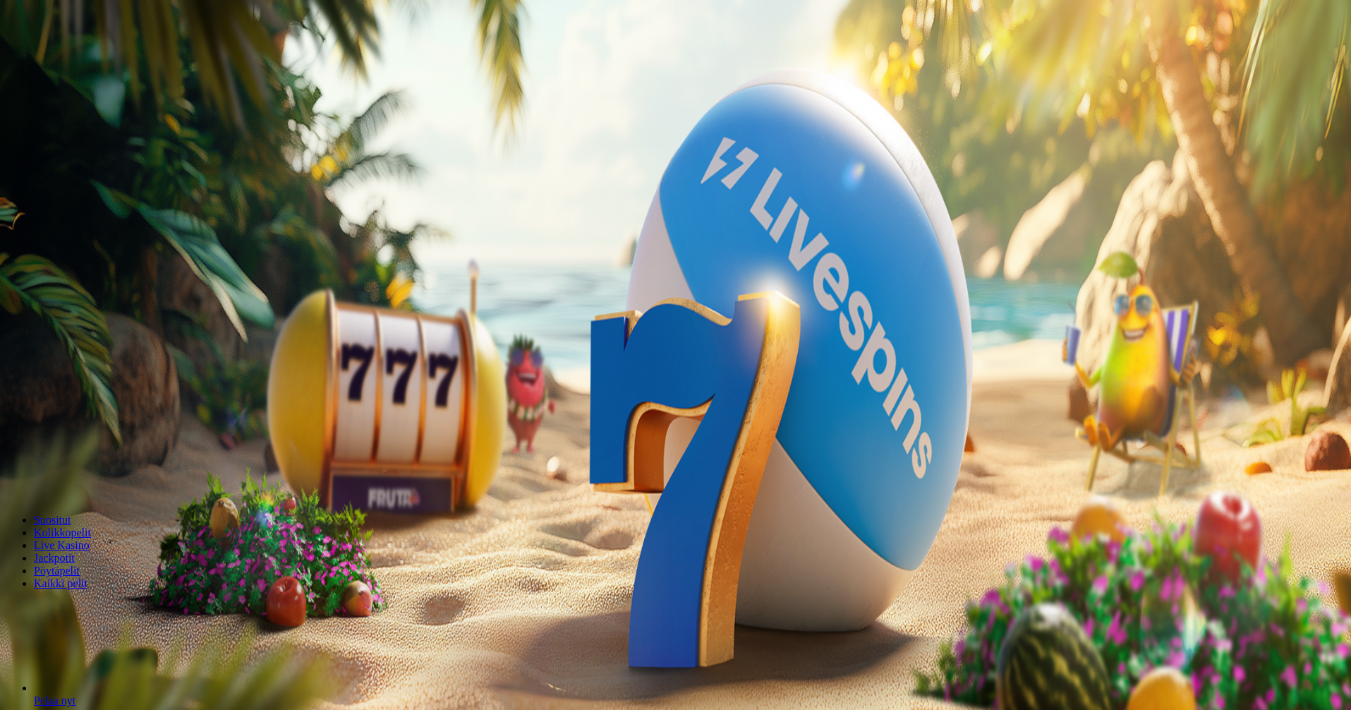
click at [78, 235] on button "Palkkiot" at bounding box center [56, 227] width 44 height 15
click at [809, 488] on div at bounding box center [677, 488] width 1343 height 0
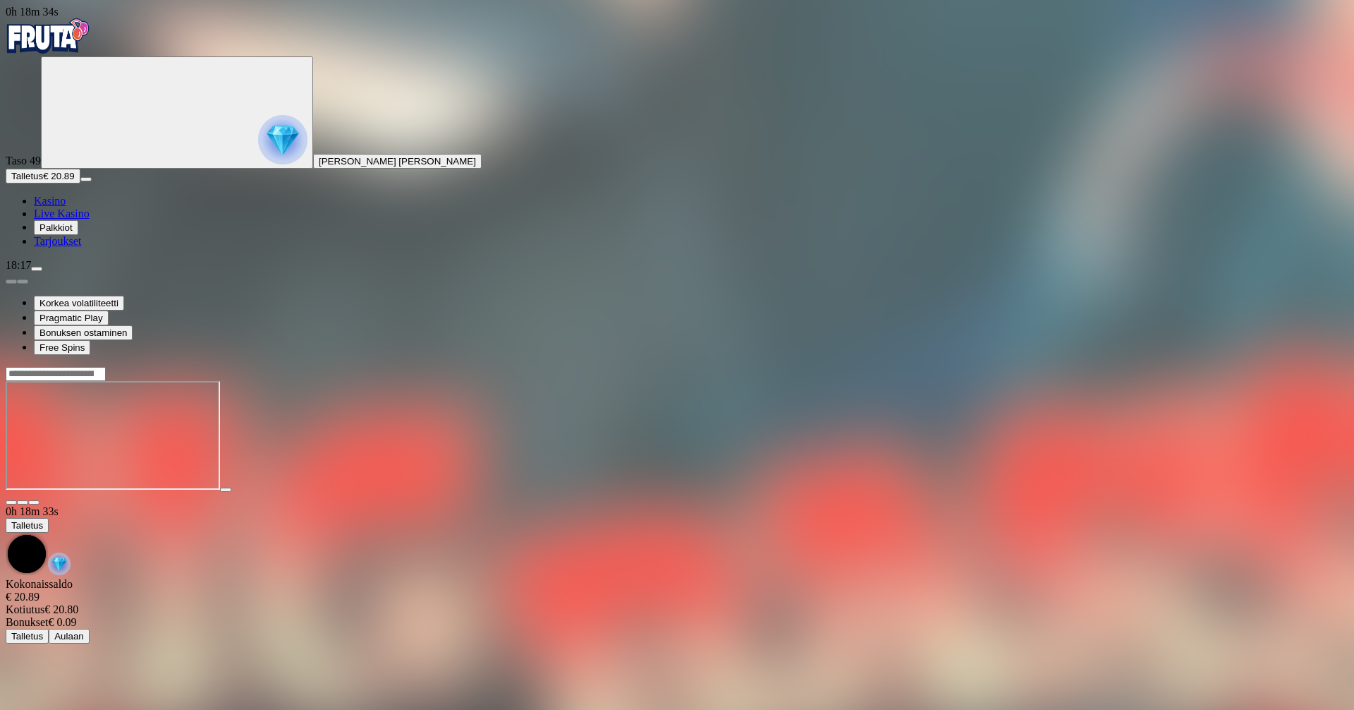
click at [37, 269] on span "menu icon" at bounding box center [37, 269] width 0 height 0
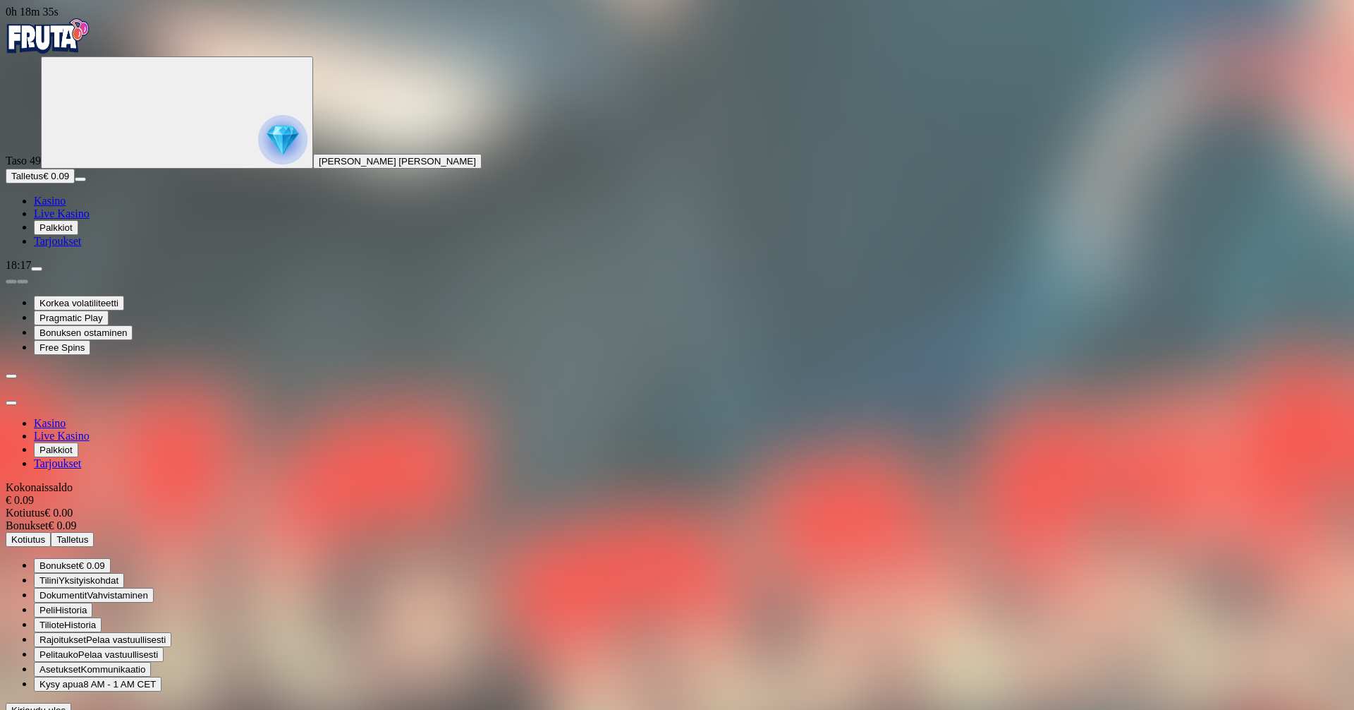
click at [559, 709] on div at bounding box center [677, 717] width 1343 height 0
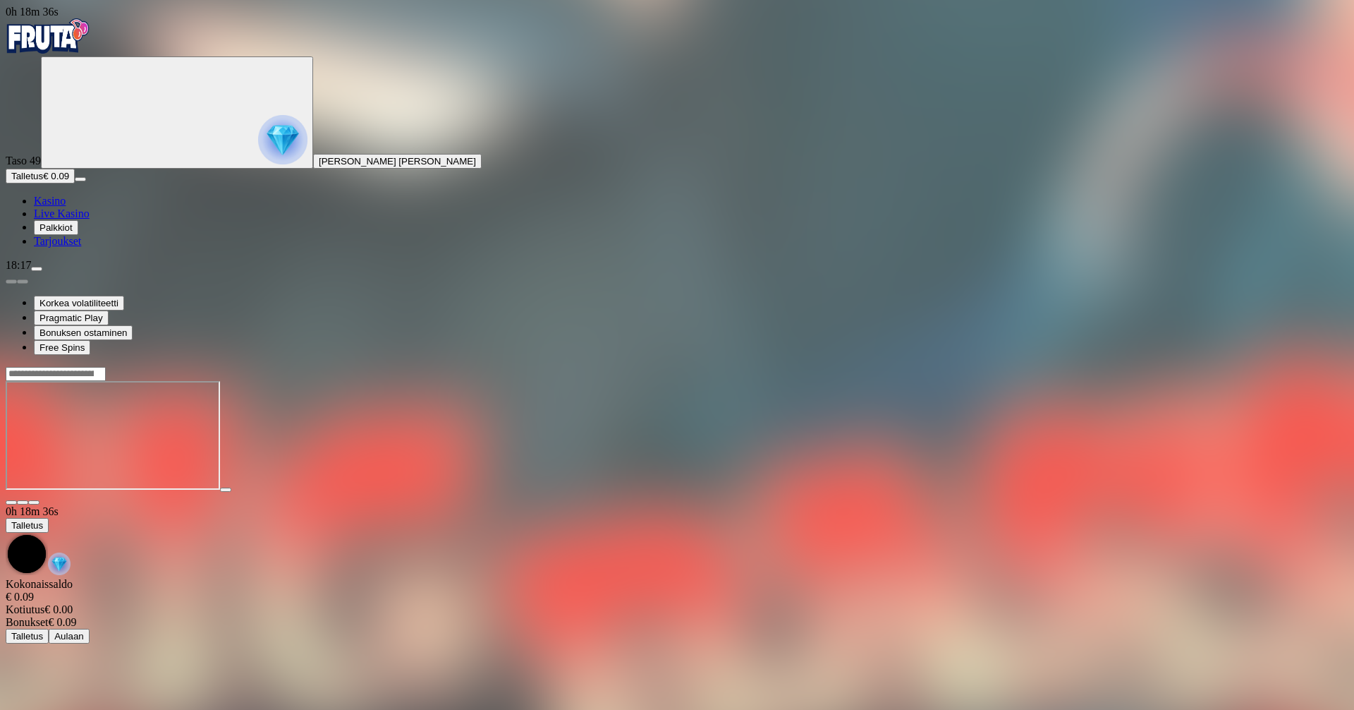
click at [73, 233] on span "Palkkiot" at bounding box center [56, 227] width 33 height 11
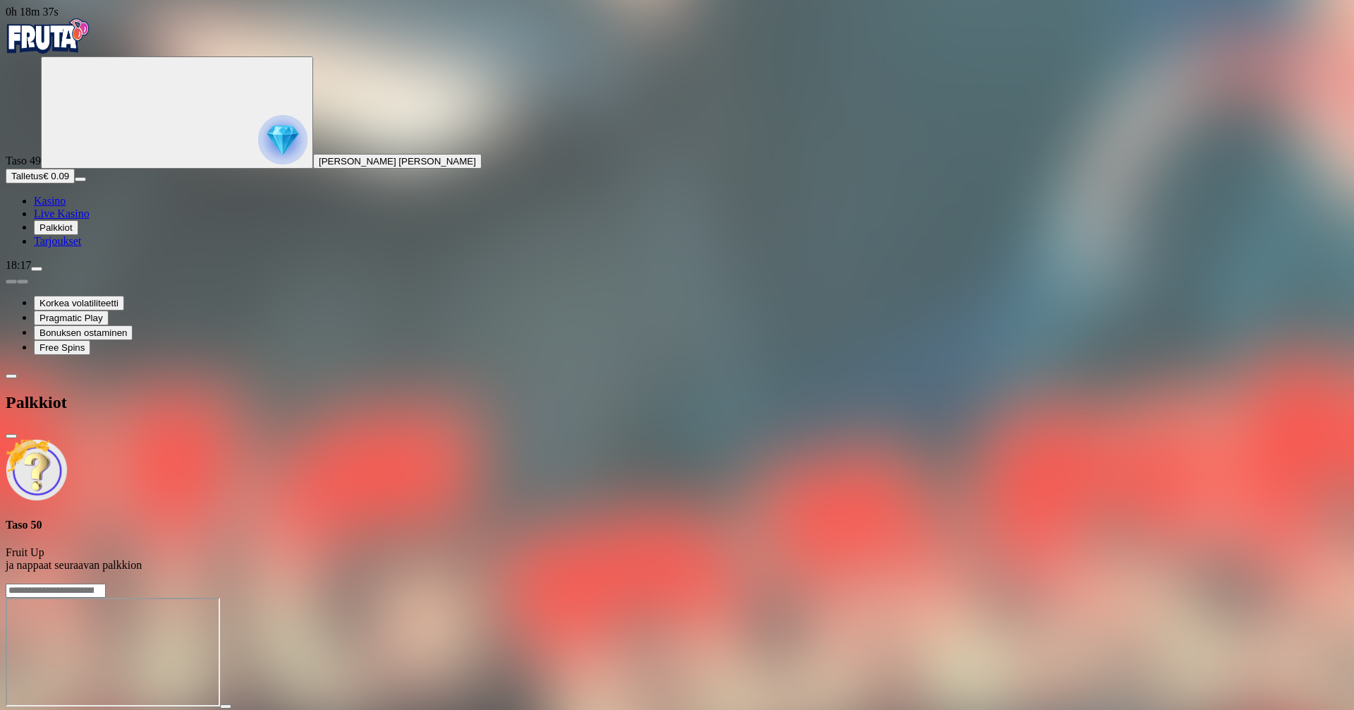
click at [81, 247] on link "Tarjoukset" at bounding box center [57, 241] width 47 height 12
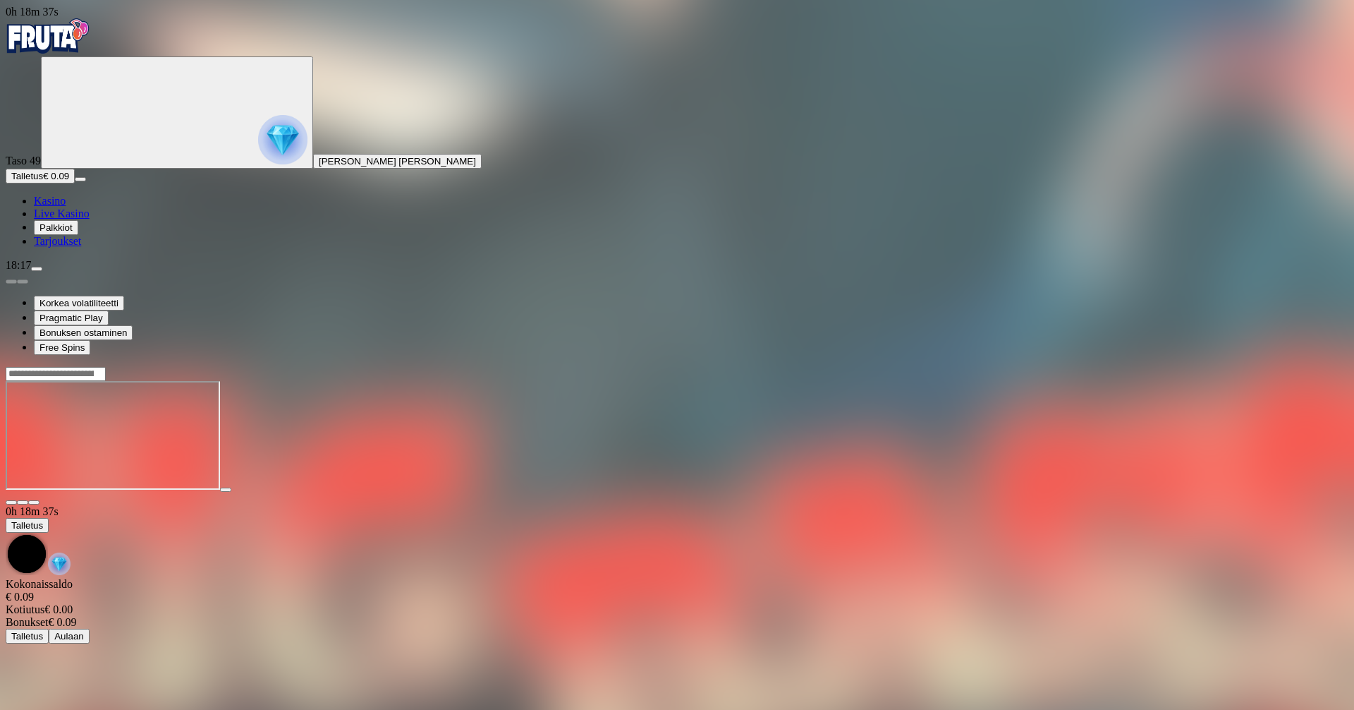
click at [80, 247] on span "Tarjoukset" at bounding box center [57, 241] width 47 height 12
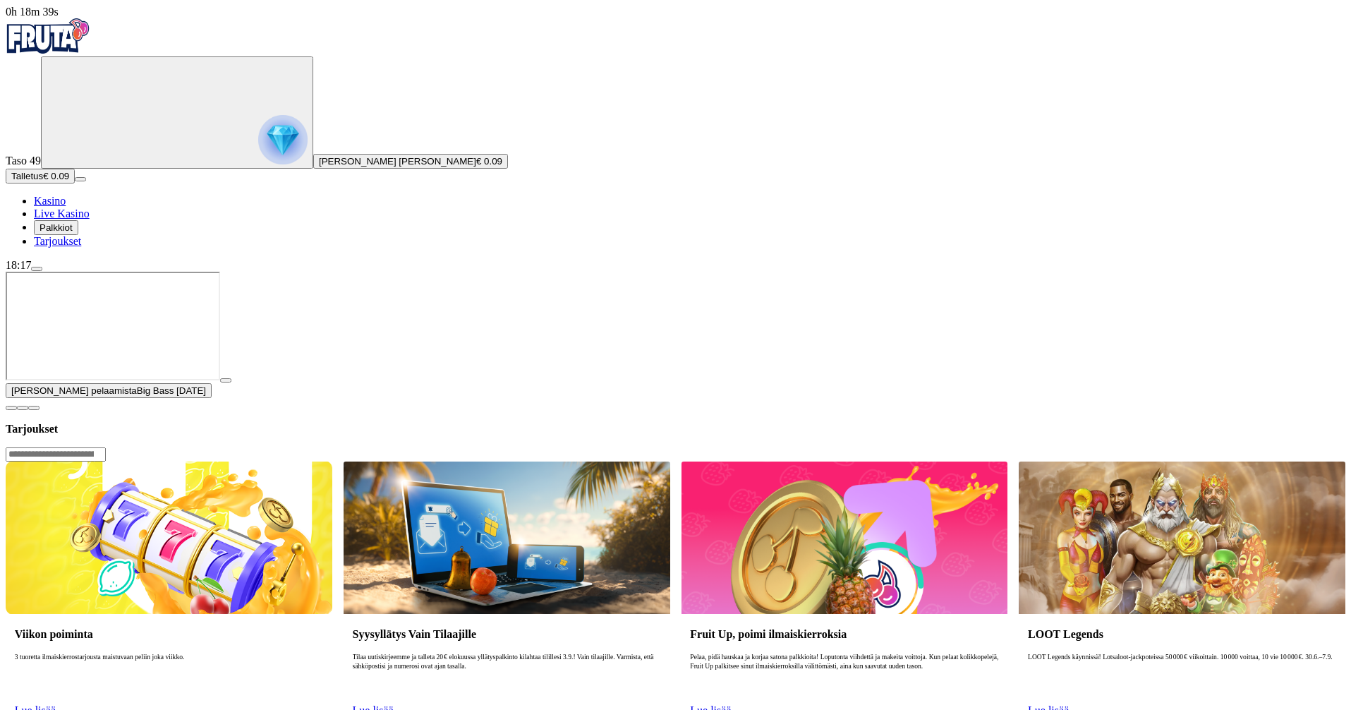
click at [11, 408] on span "close icon" at bounding box center [11, 408] width 0 height 0
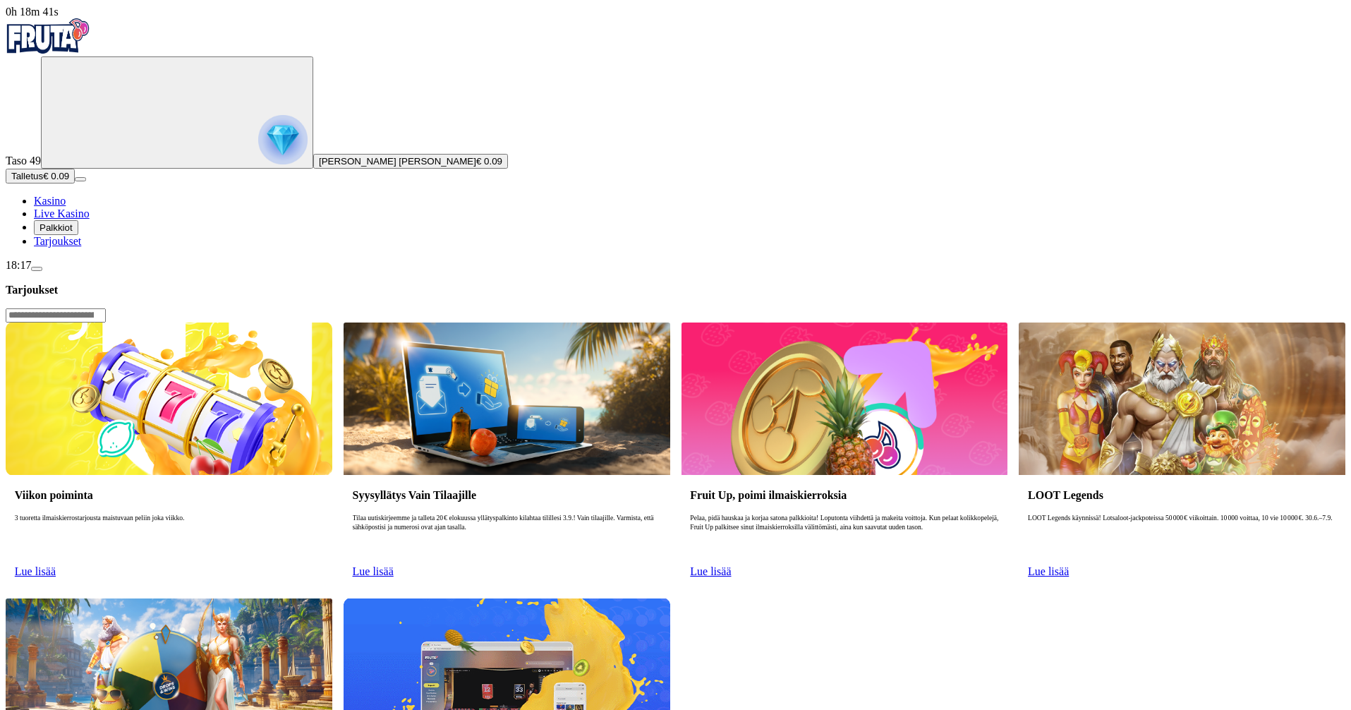
click at [37, 269] on span "menu icon" at bounding box center [37, 269] width 0 height 0
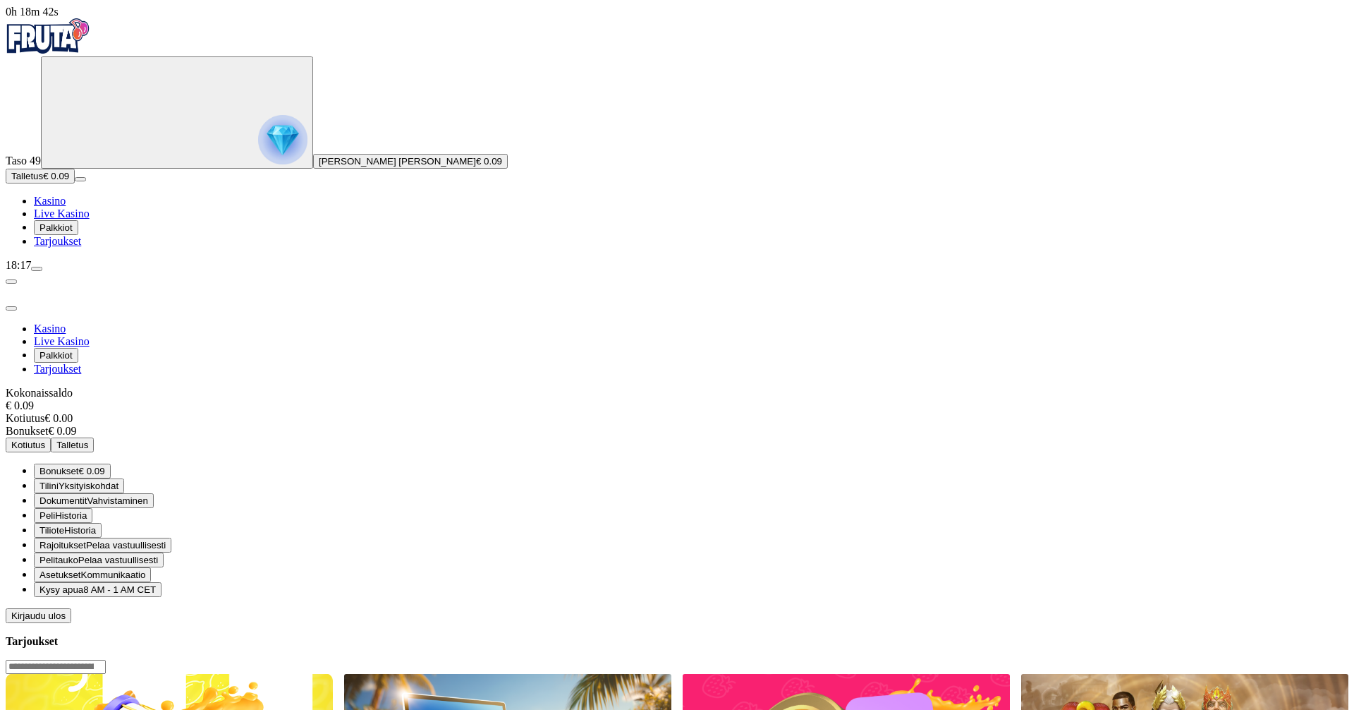
click at [66, 610] on span "Kirjaudu ulos" at bounding box center [38, 615] width 54 height 11
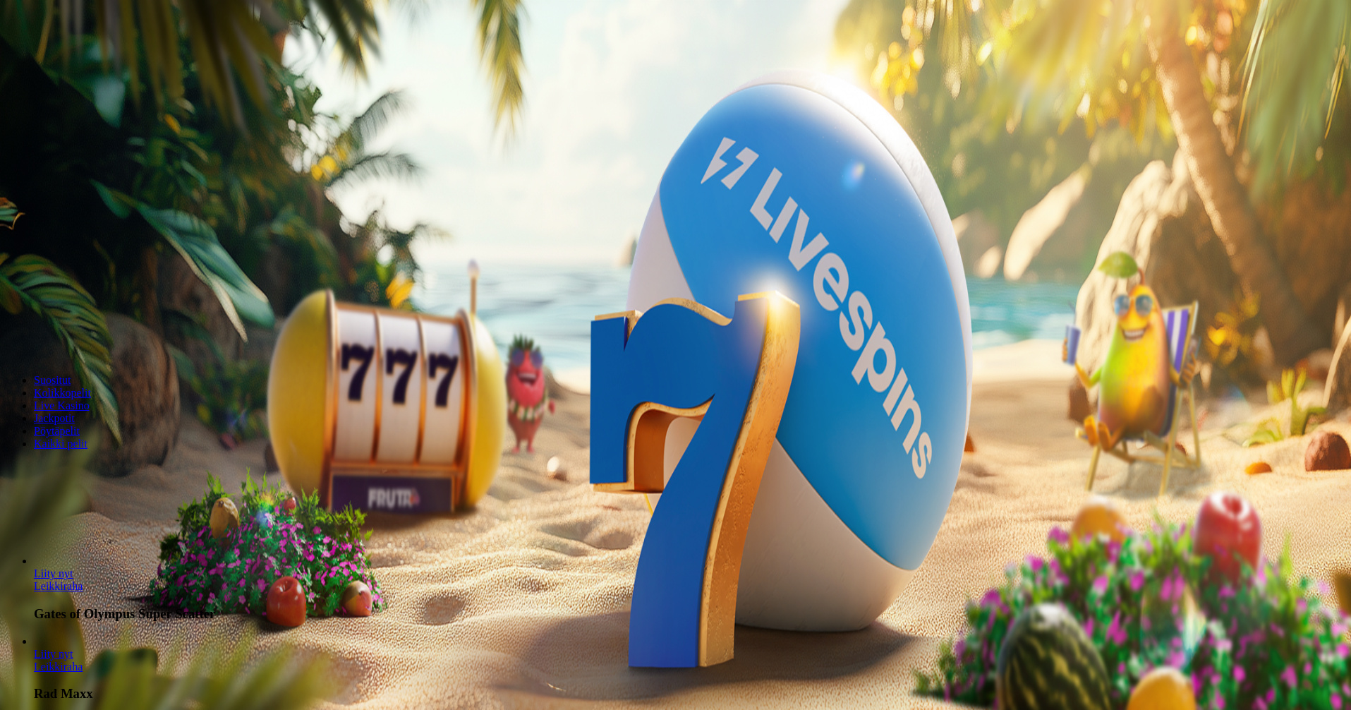
click at [80, 56] on span "Kirjaudu" at bounding box center [97, 51] width 35 height 11
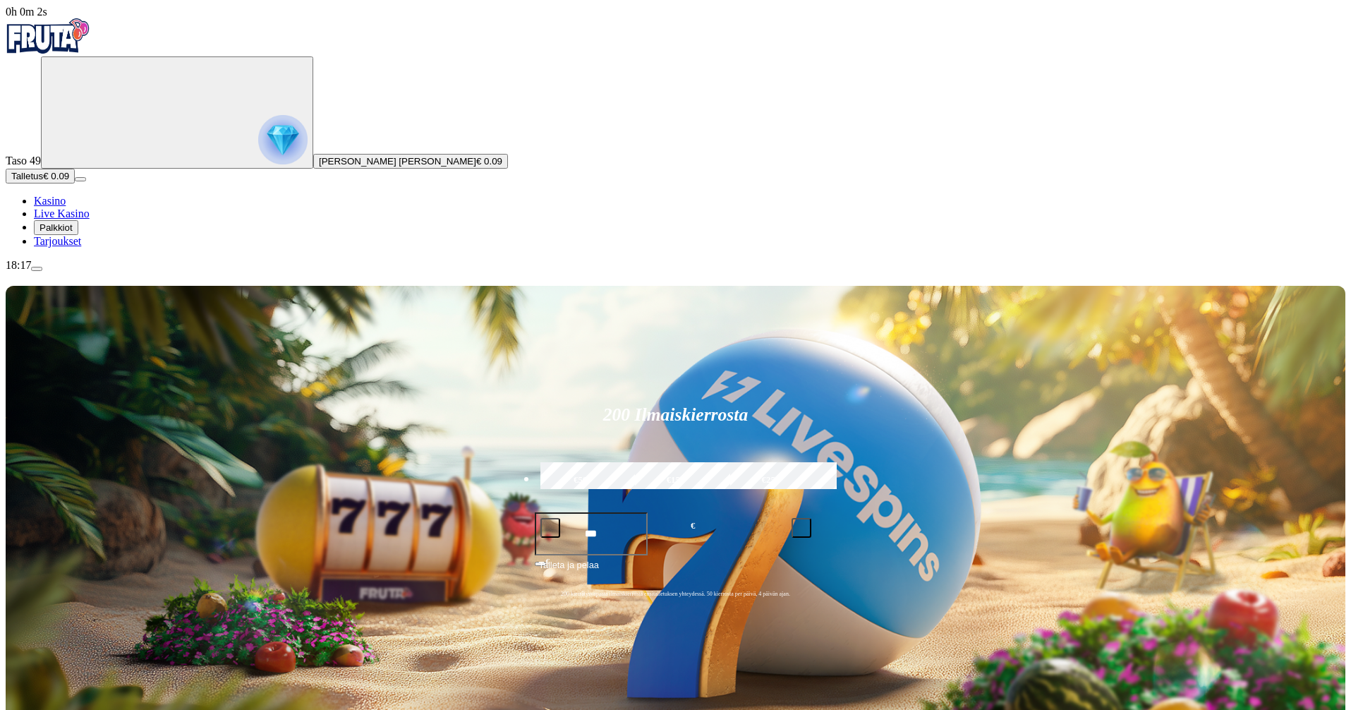
click at [59, 233] on span "Palkkiot" at bounding box center [56, 227] width 33 height 11
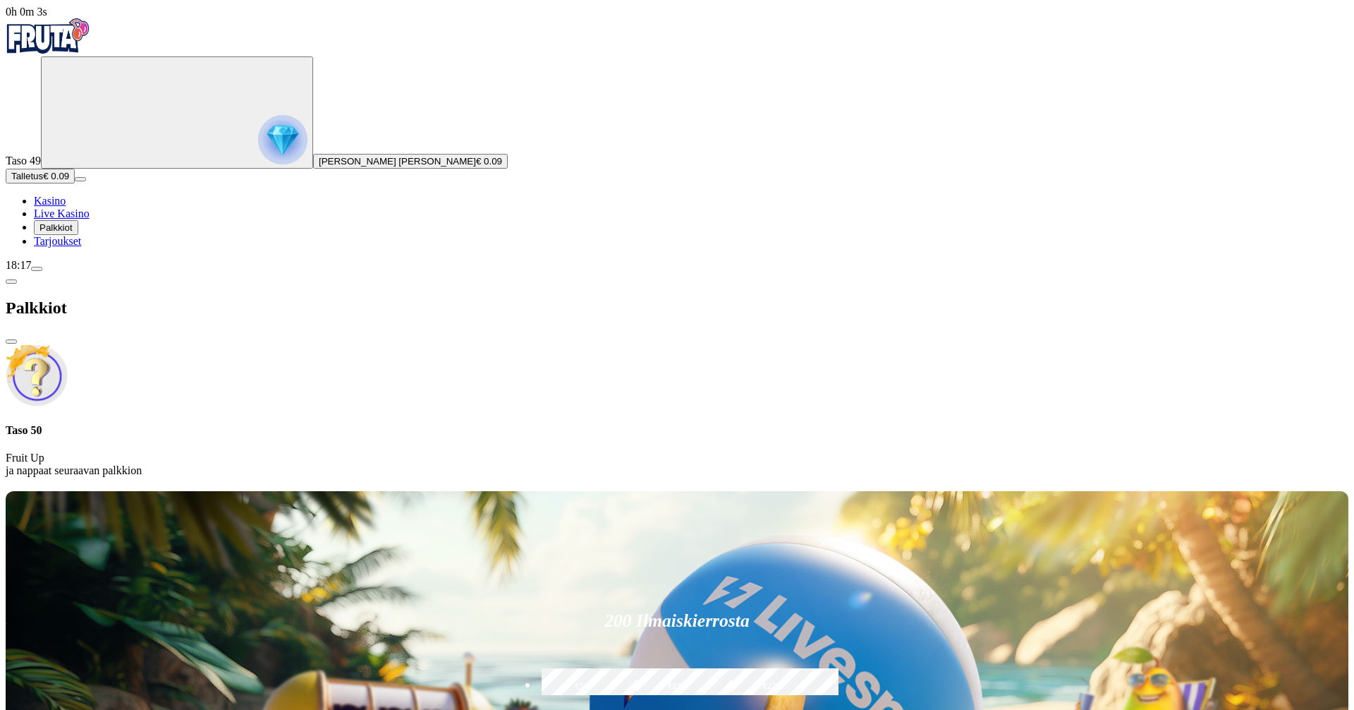
click at [81, 247] on link "Tarjoukset" at bounding box center [57, 241] width 47 height 12
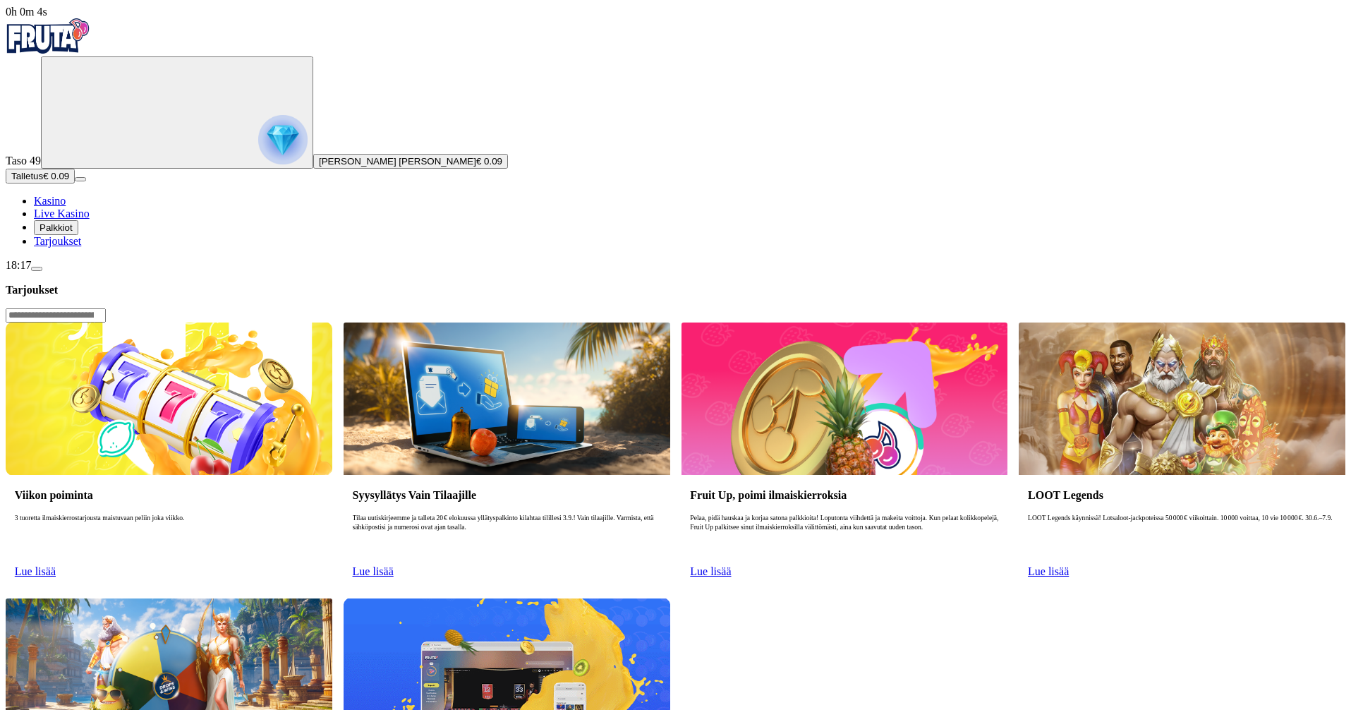
click at [81, 247] on span "Tarjoukset" at bounding box center [57, 241] width 47 height 12
click at [78, 235] on button "Palkkiot" at bounding box center [56, 227] width 44 height 15
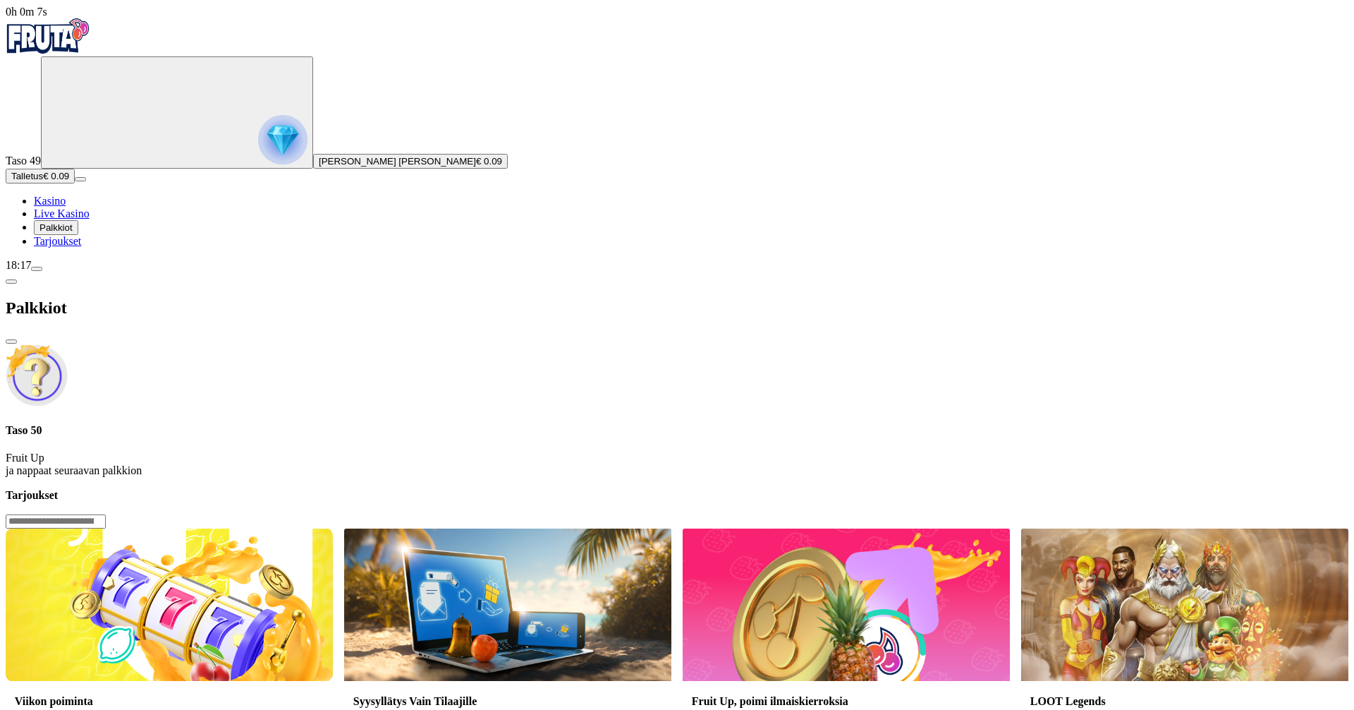
click at [66, 207] on span "Kasino" at bounding box center [50, 201] width 32 height 12
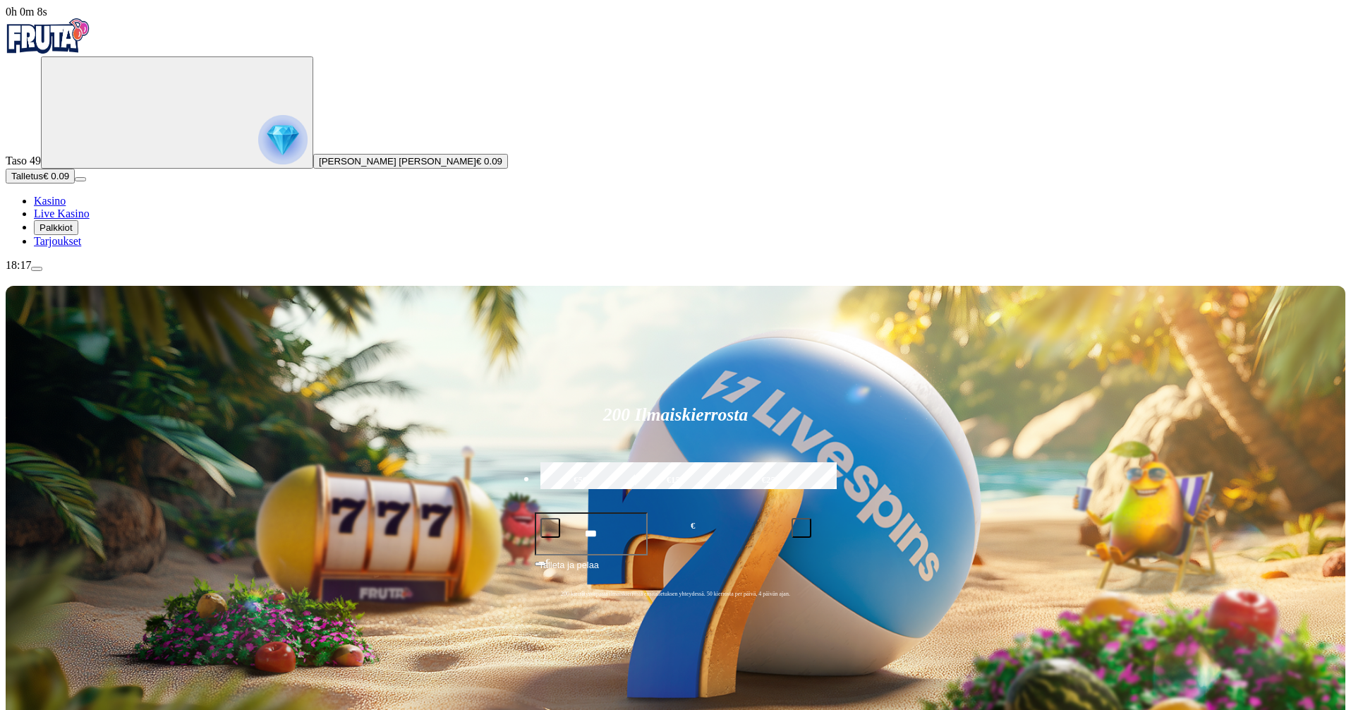
click at [66, 207] on span "Kasino" at bounding box center [50, 201] width 32 height 12
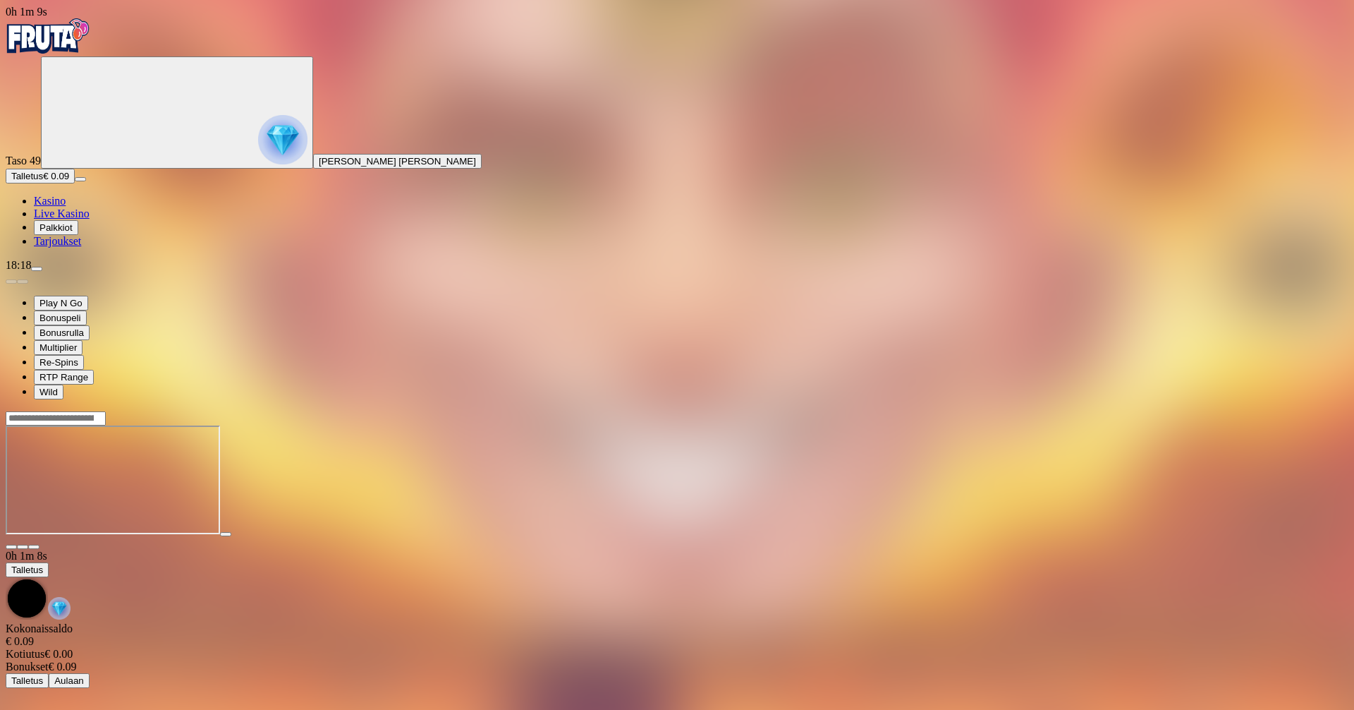
click at [73, 233] on span "Palkkiot" at bounding box center [56, 227] width 33 height 11
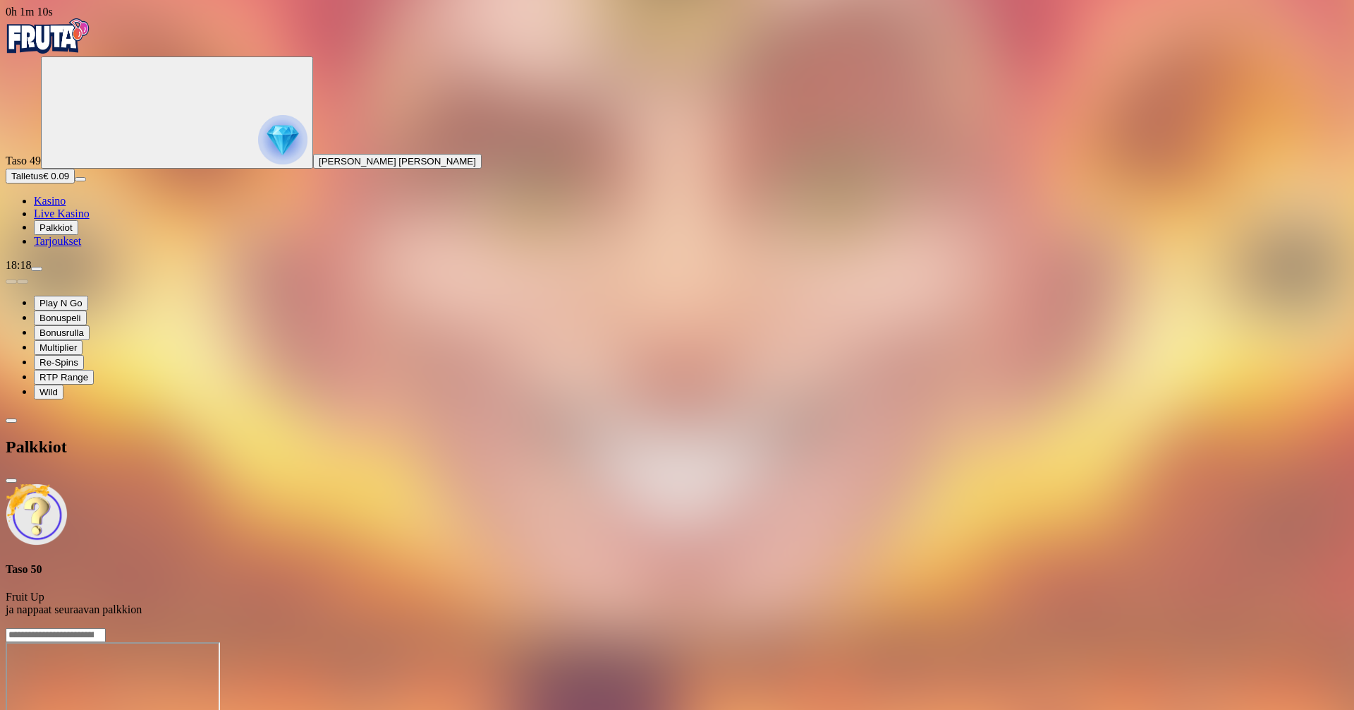
click at [81, 247] on span "Tarjoukset" at bounding box center [57, 241] width 47 height 12
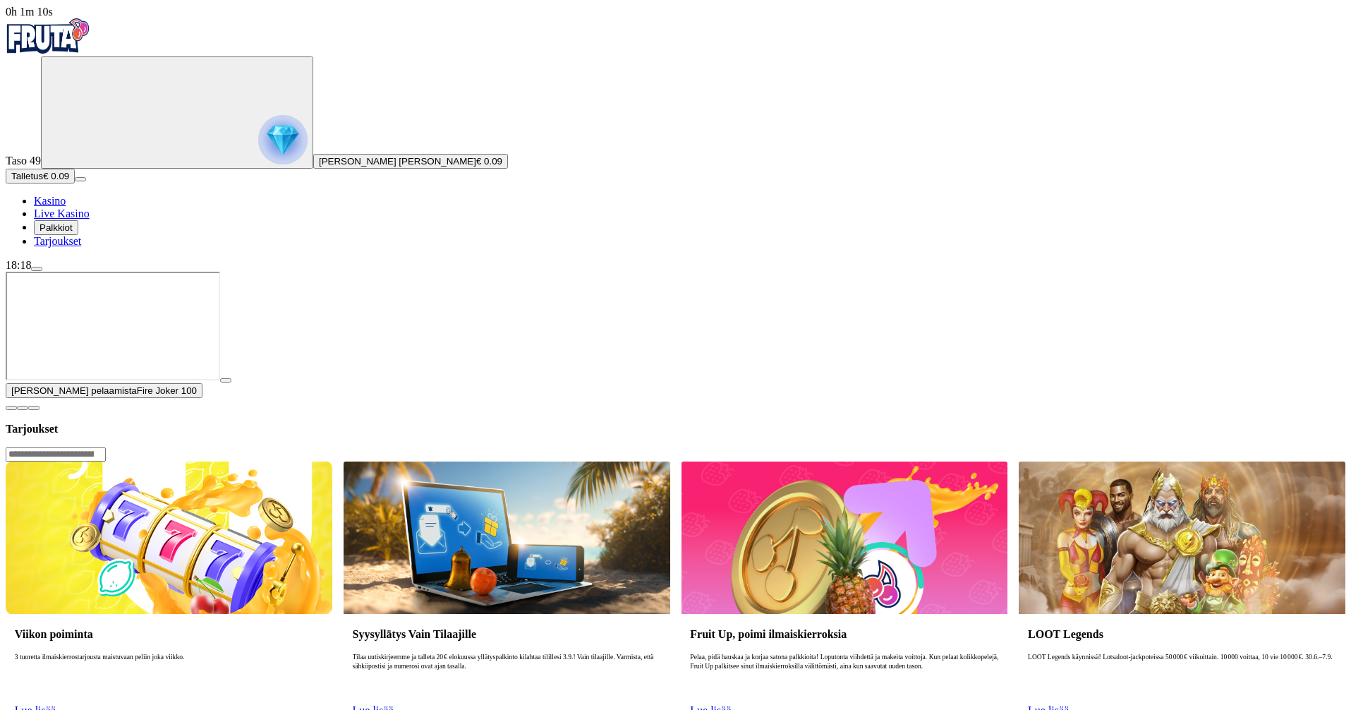
click at [81, 247] on span "Tarjoukset" at bounding box center [57, 241] width 47 height 12
click at [11, 408] on span "close icon" at bounding box center [11, 408] width 0 height 0
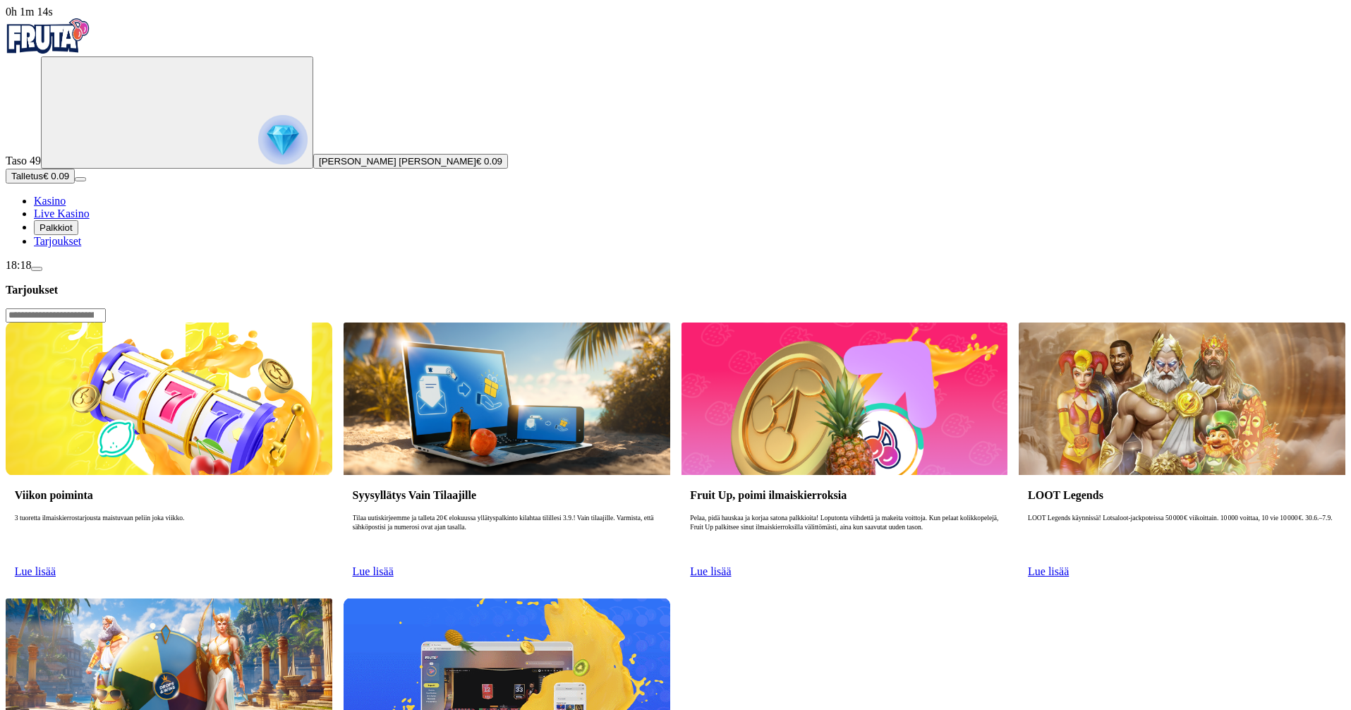
click at [37, 269] on span "menu icon" at bounding box center [37, 269] width 0 height 0
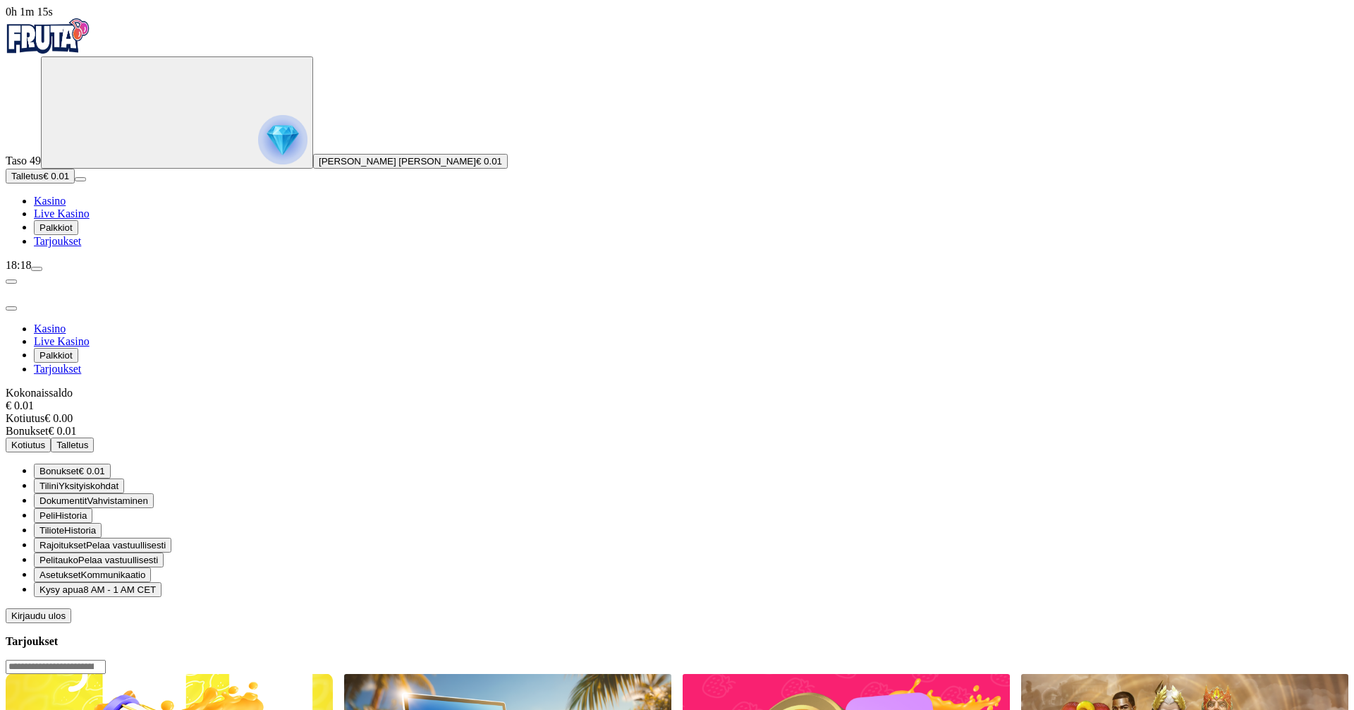
click at [66, 610] on span "Kirjaudu ulos" at bounding box center [38, 615] width 54 height 11
